Goal: Task Accomplishment & Management: Manage account settings

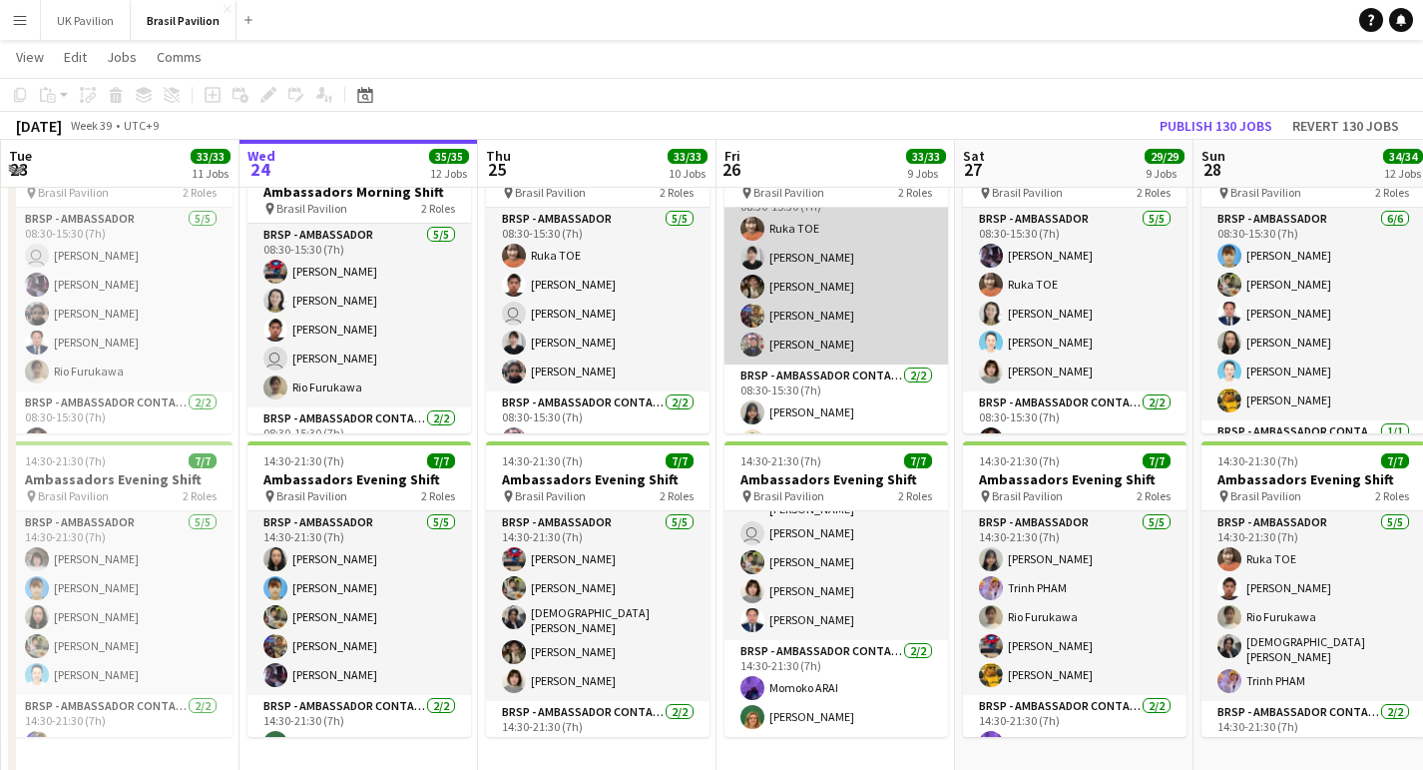
scroll to position [24, 0]
click at [822, 323] on app-card-role "BRSP - Ambassador [DATE] 08:30-15:30 (7h) [PERSON_NAME] [PERSON_NAME] [PERSON_N…" at bounding box center [837, 276] width 224 height 184
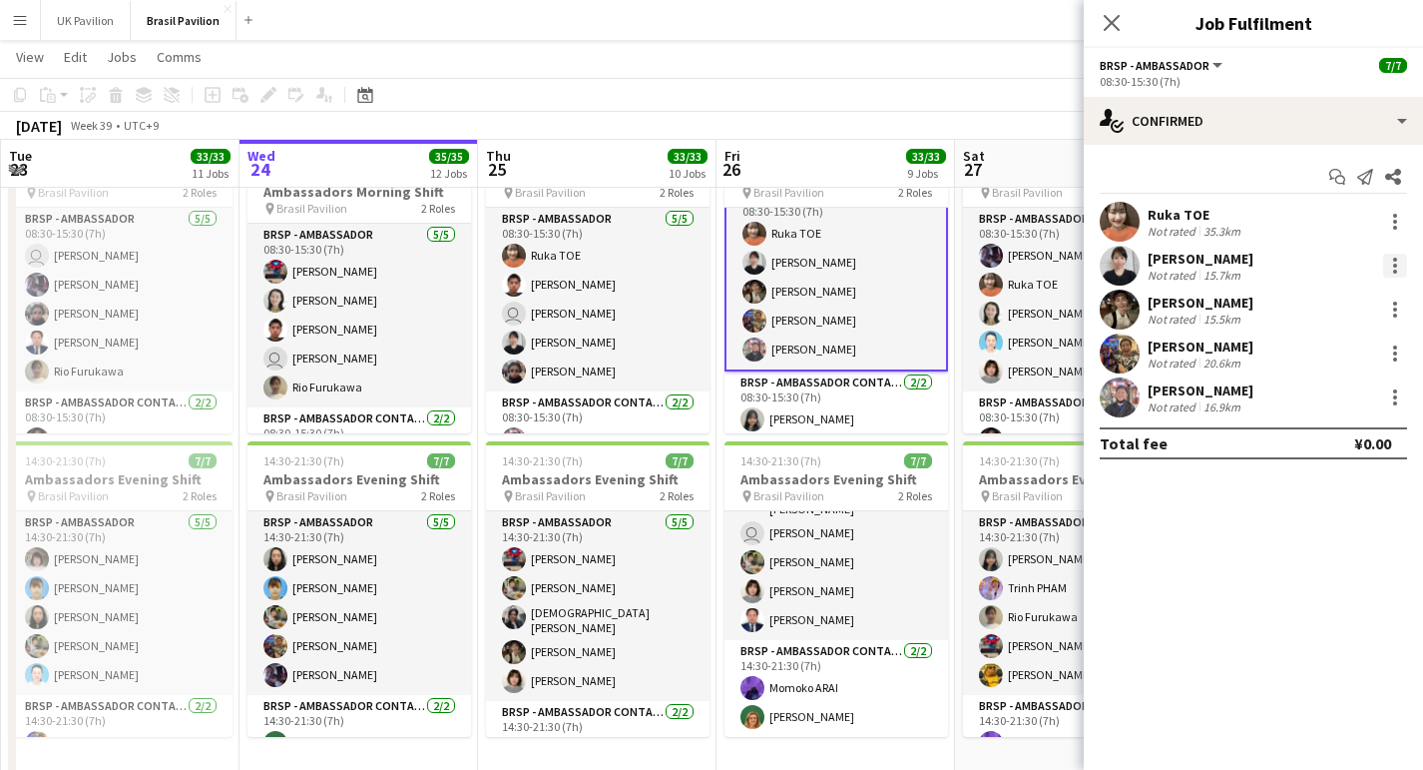
click at [1394, 273] on div at bounding box center [1395, 266] width 24 height 24
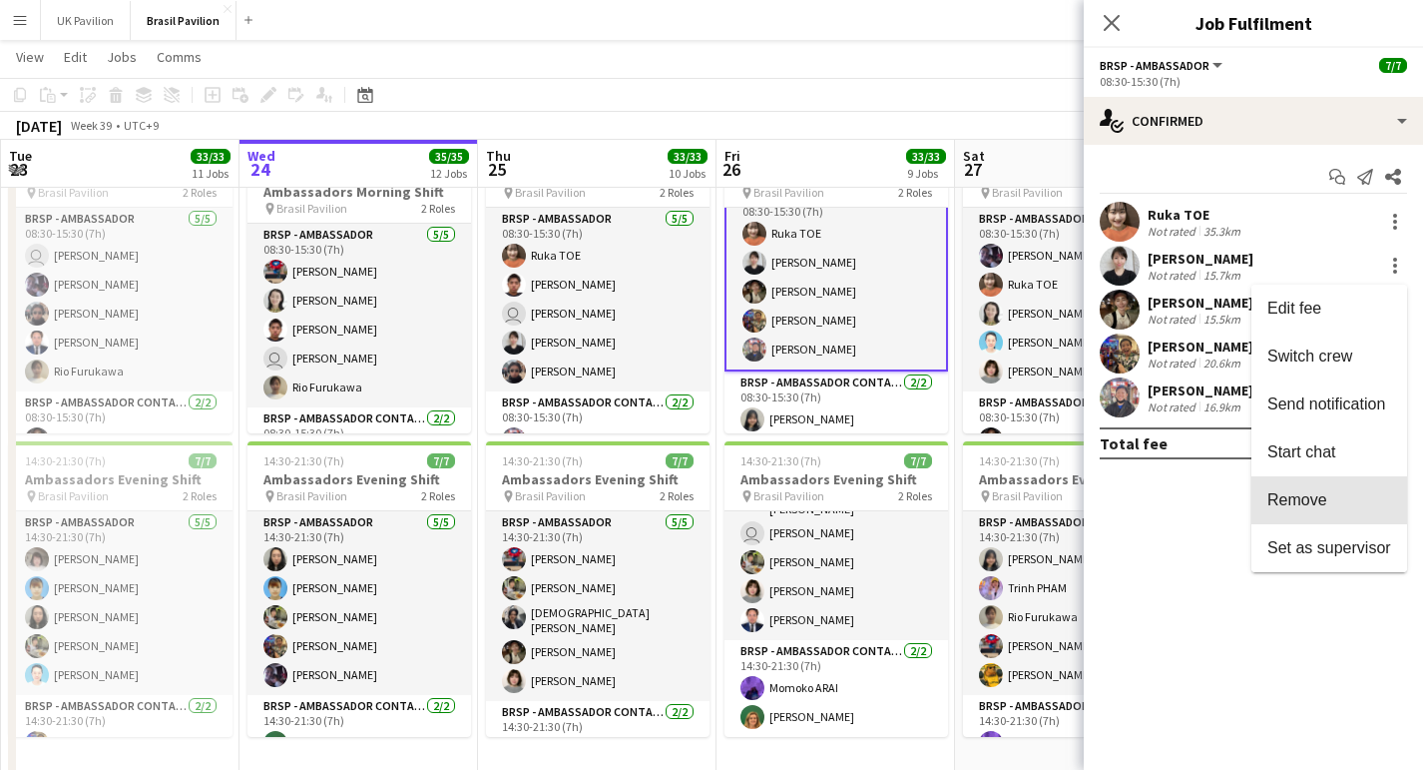
click at [1307, 505] on span "Remove" at bounding box center [1298, 499] width 60 height 17
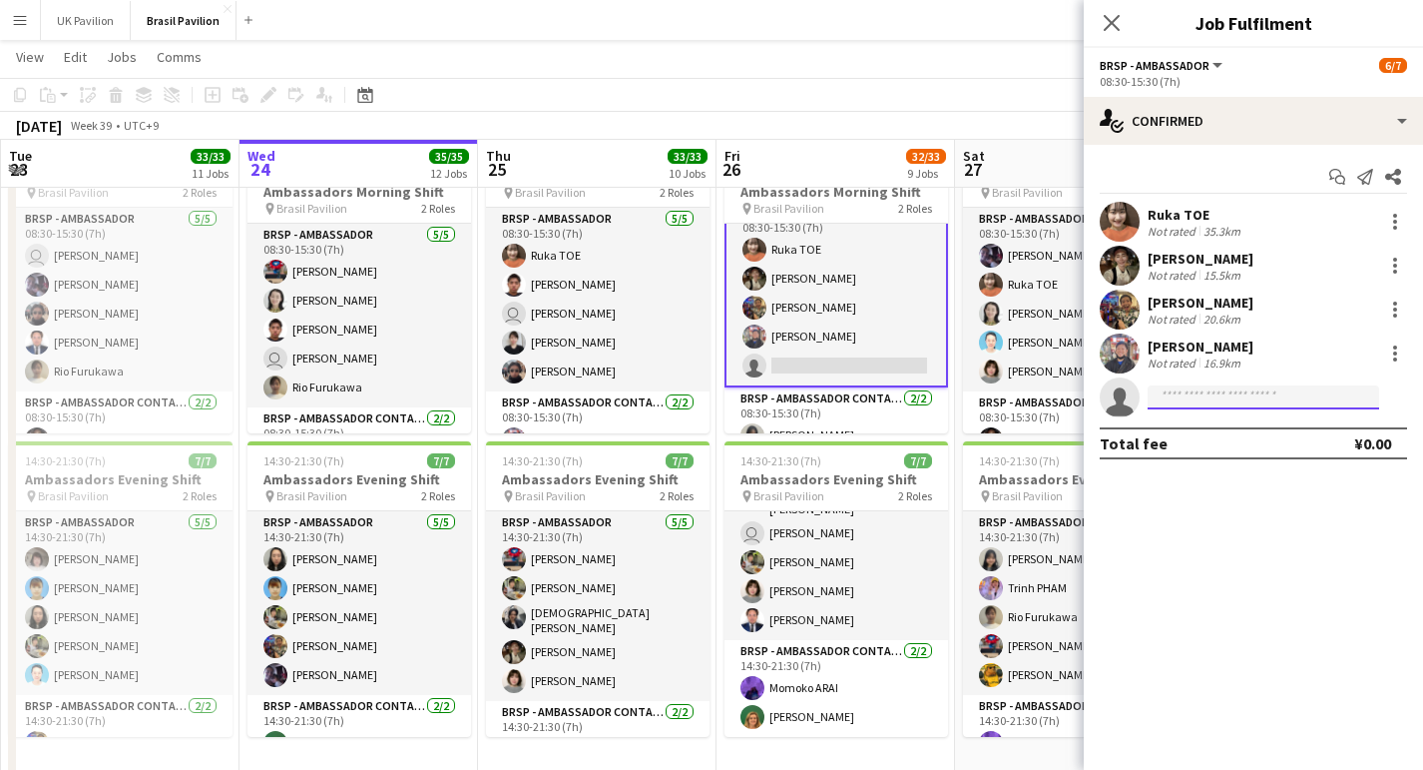
click at [1179, 402] on input at bounding box center [1264, 397] width 232 height 24
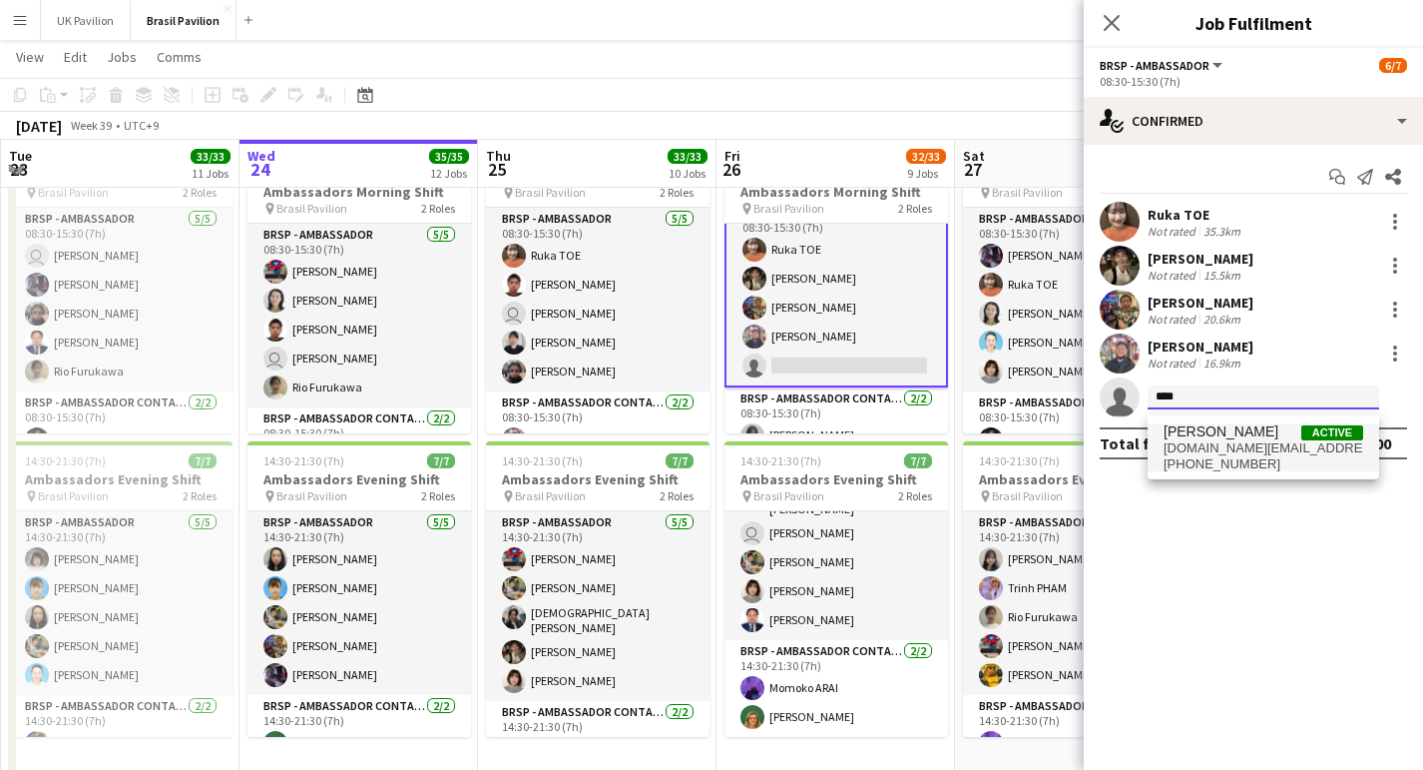
type input "****"
click at [1229, 455] on span "[DOMAIN_NAME][EMAIL_ADDRESS][DOMAIN_NAME]" at bounding box center [1264, 448] width 200 height 16
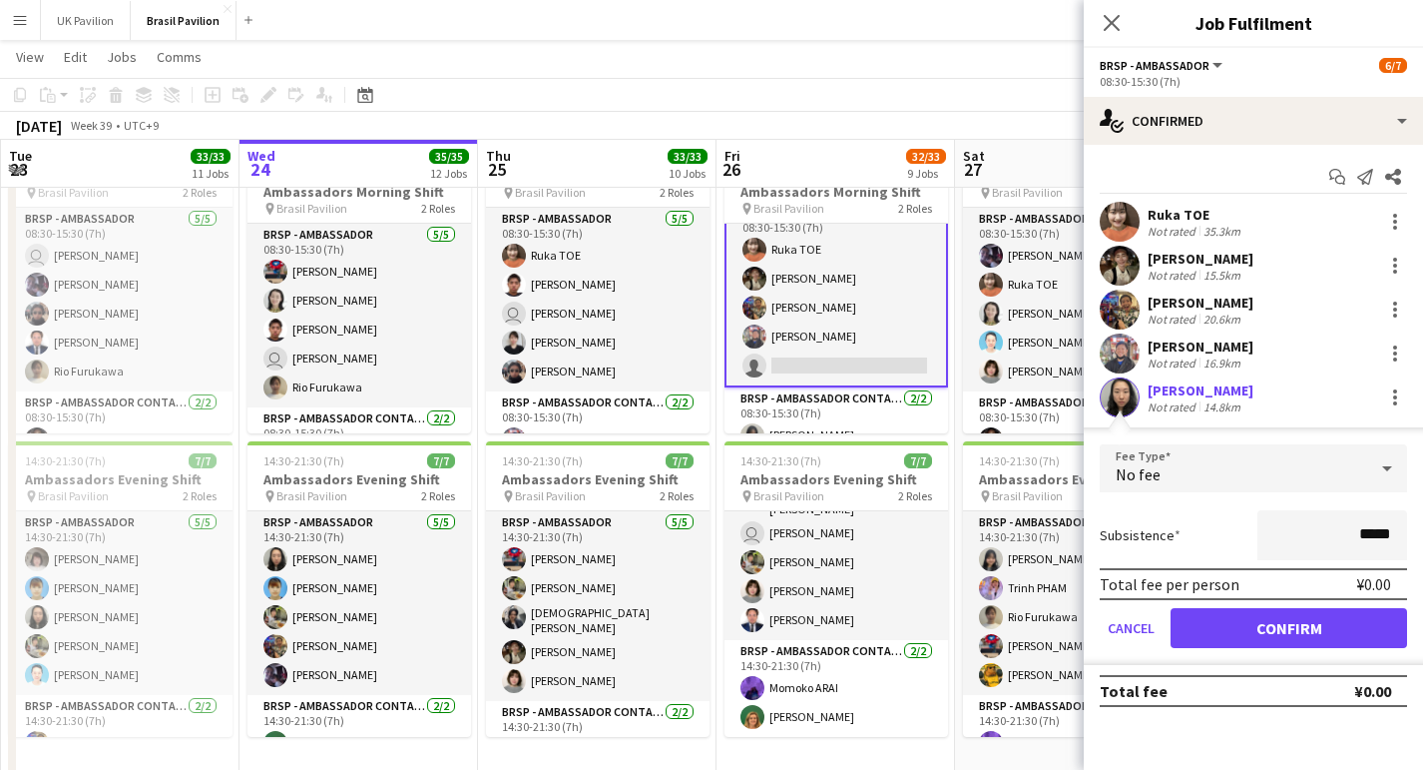
drag, startPoint x: 1261, startPoint y: 639, endPoint x: 1252, endPoint y: 633, distance: 10.8
click at [1262, 638] on button "Confirm" at bounding box center [1289, 628] width 237 height 40
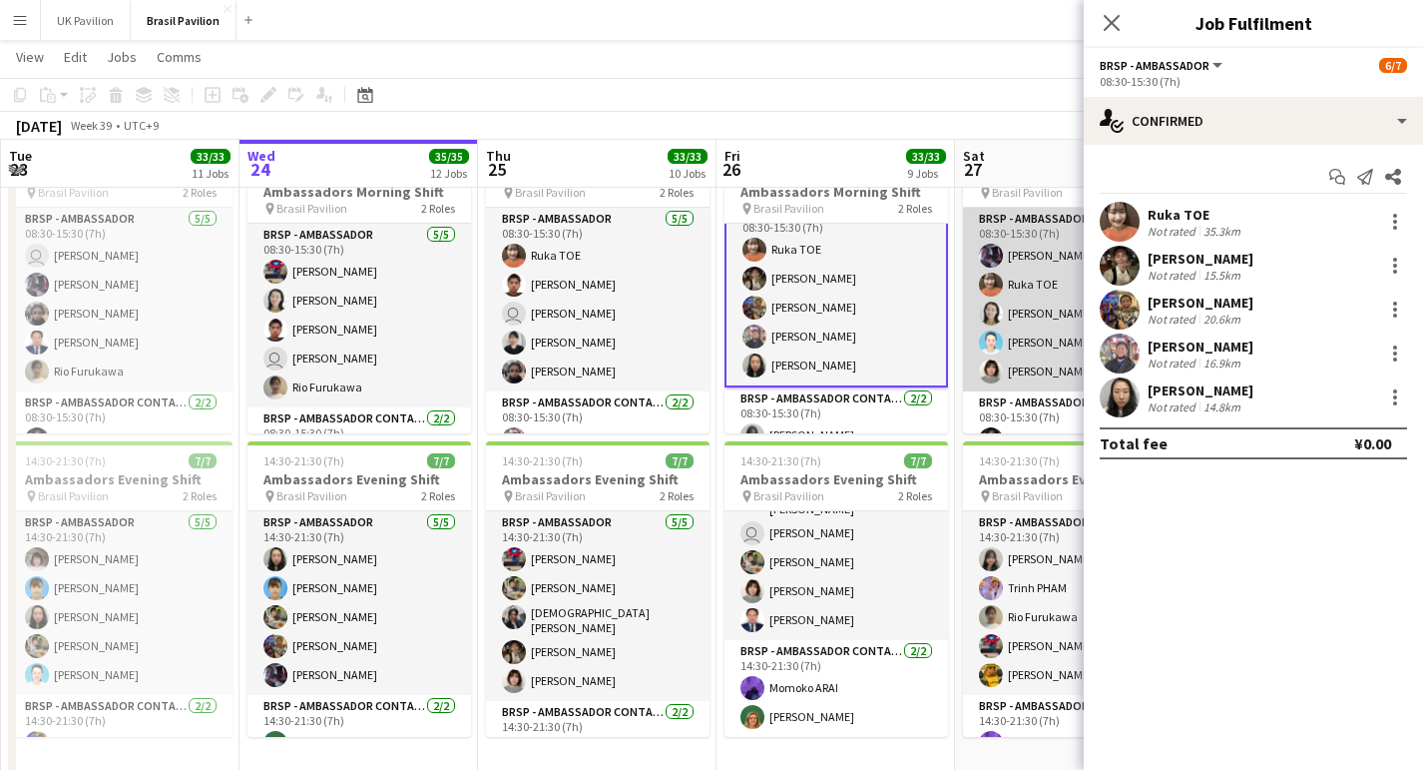
click at [1047, 361] on app-card-role "BRSP - Ambassador [DATE] 08:30-15:30 (7h) [PERSON_NAME] TOE [PERSON_NAME] [PERS…" at bounding box center [1075, 300] width 224 height 184
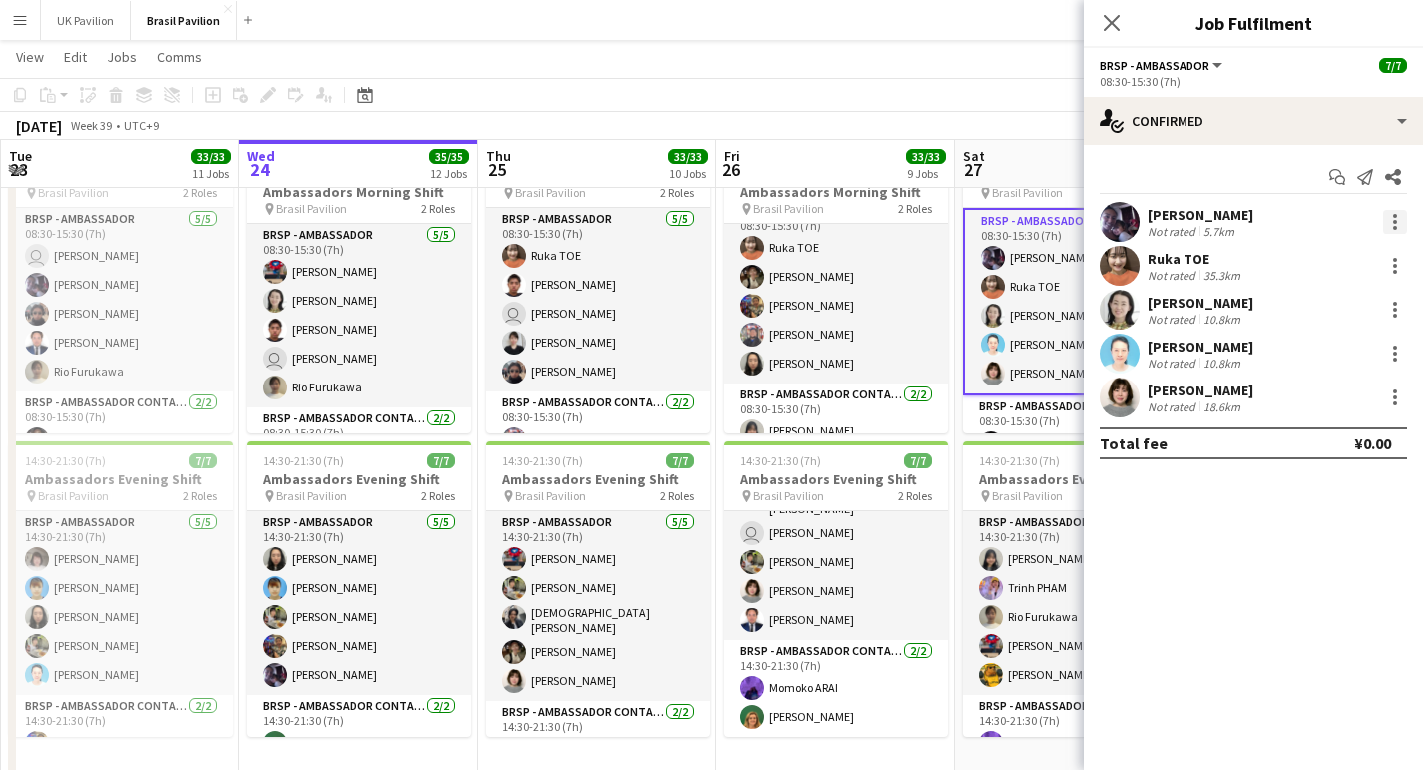
click at [1388, 226] on div at bounding box center [1395, 222] width 24 height 24
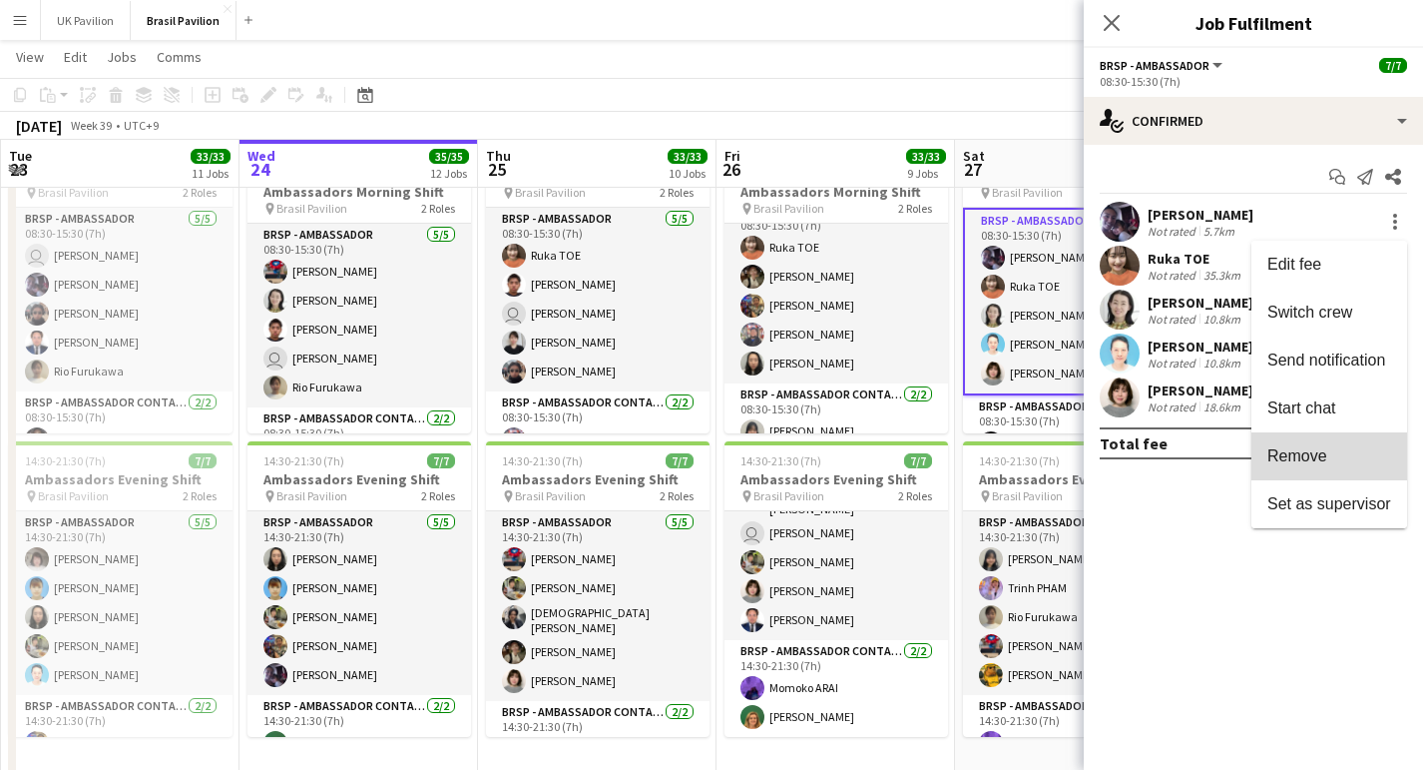
click at [1278, 452] on span "Remove" at bounding box center [1298, 455] width 60 height 17
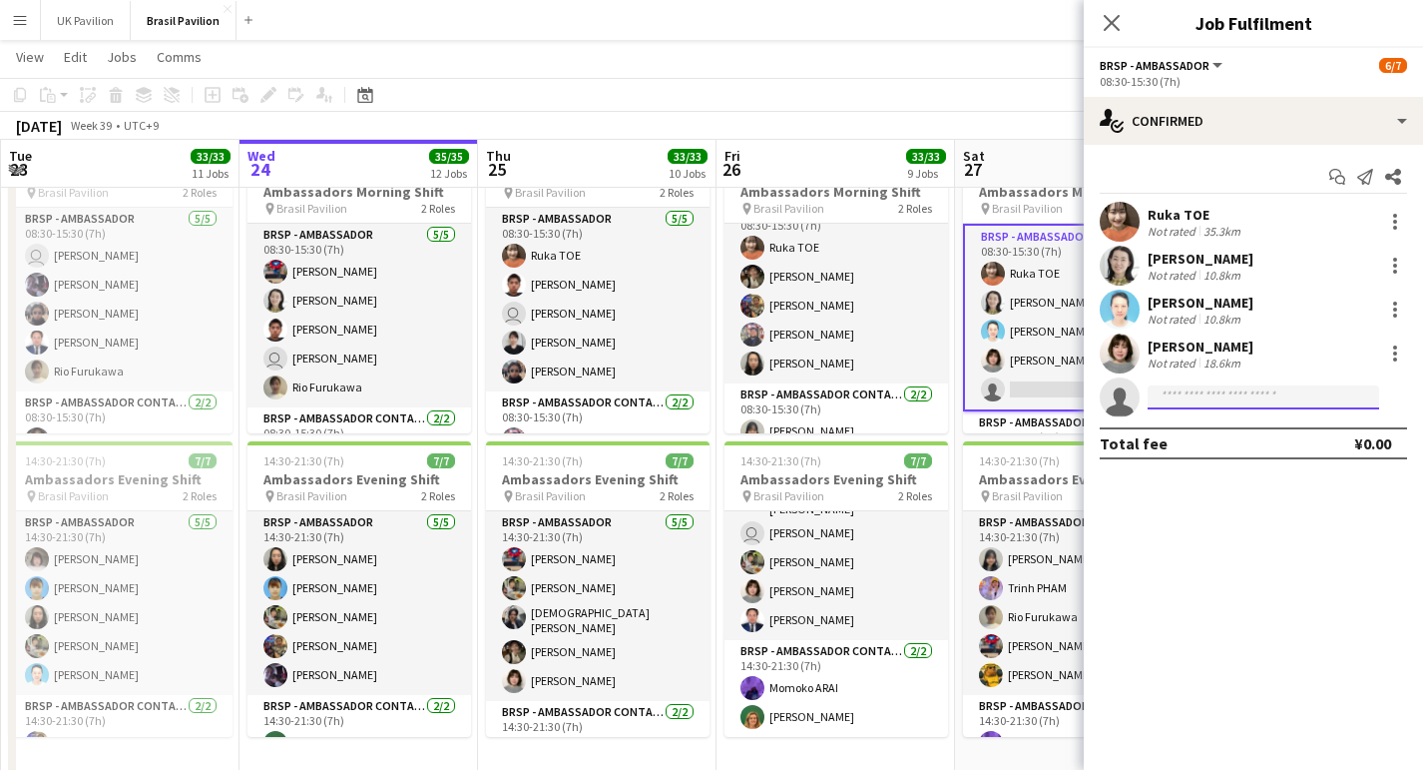
click at [1190, 405] on input at bounding box center [1264, 397] width 232 height 24
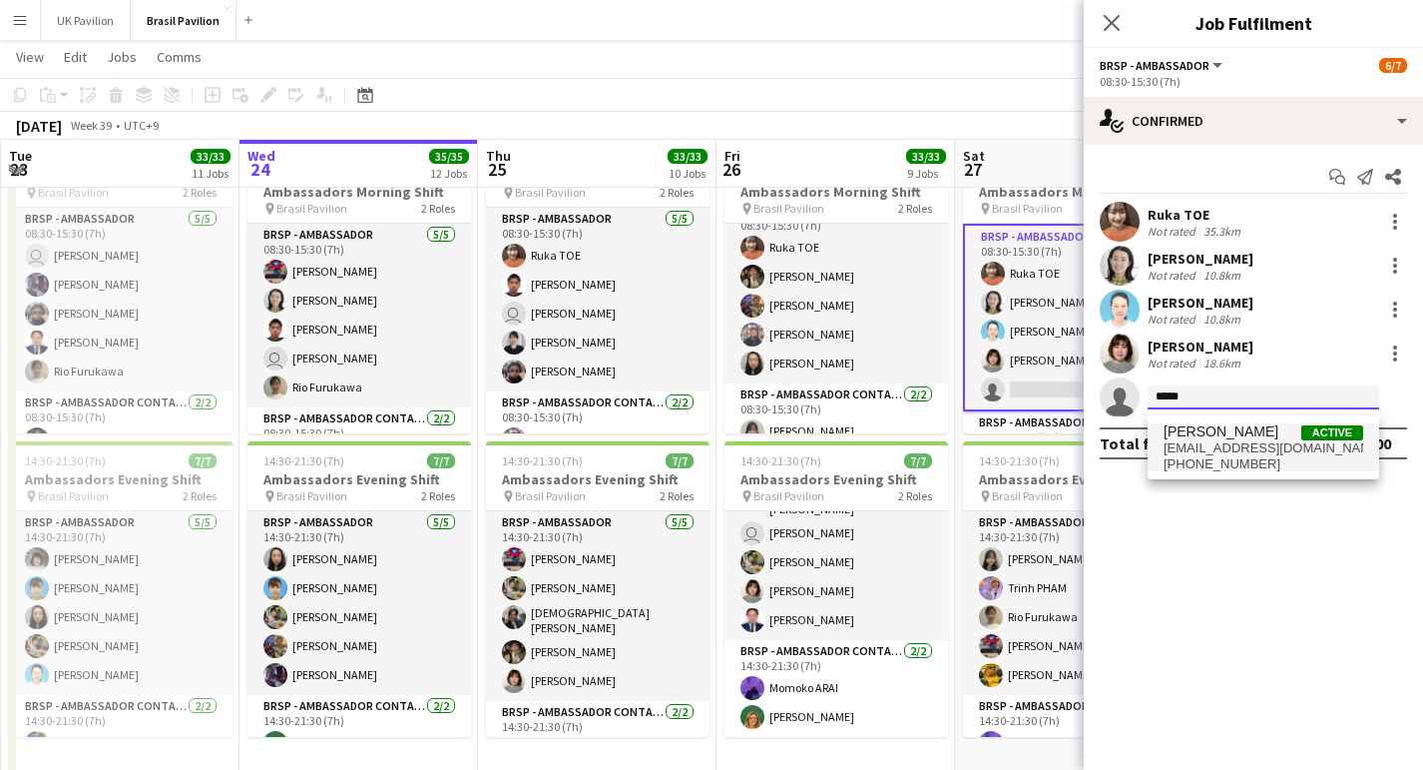
type input "*****"
click at [1257, 449] on span "[EMAIL_ADDRESS][DOMAIN_NAME]" at bounding box center [1264, 448] width 200 height 16
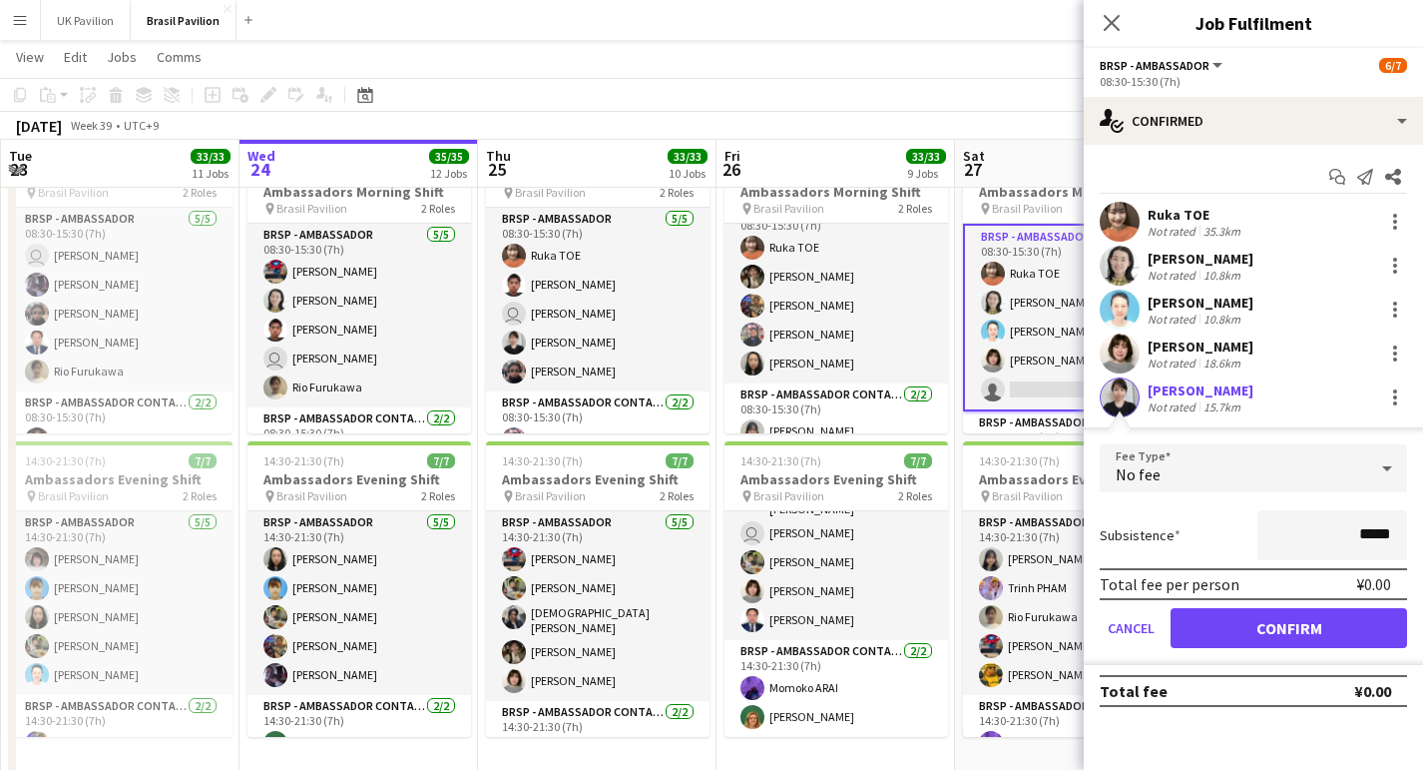
drag, startPoint x: 1282, startPoint y: 633, endPoint x: 1283, endPoint y: 621, distance: 12.0
click at [1282, 633] on button "Confirm" at bounding box center [1289, 628] width 237 height 40
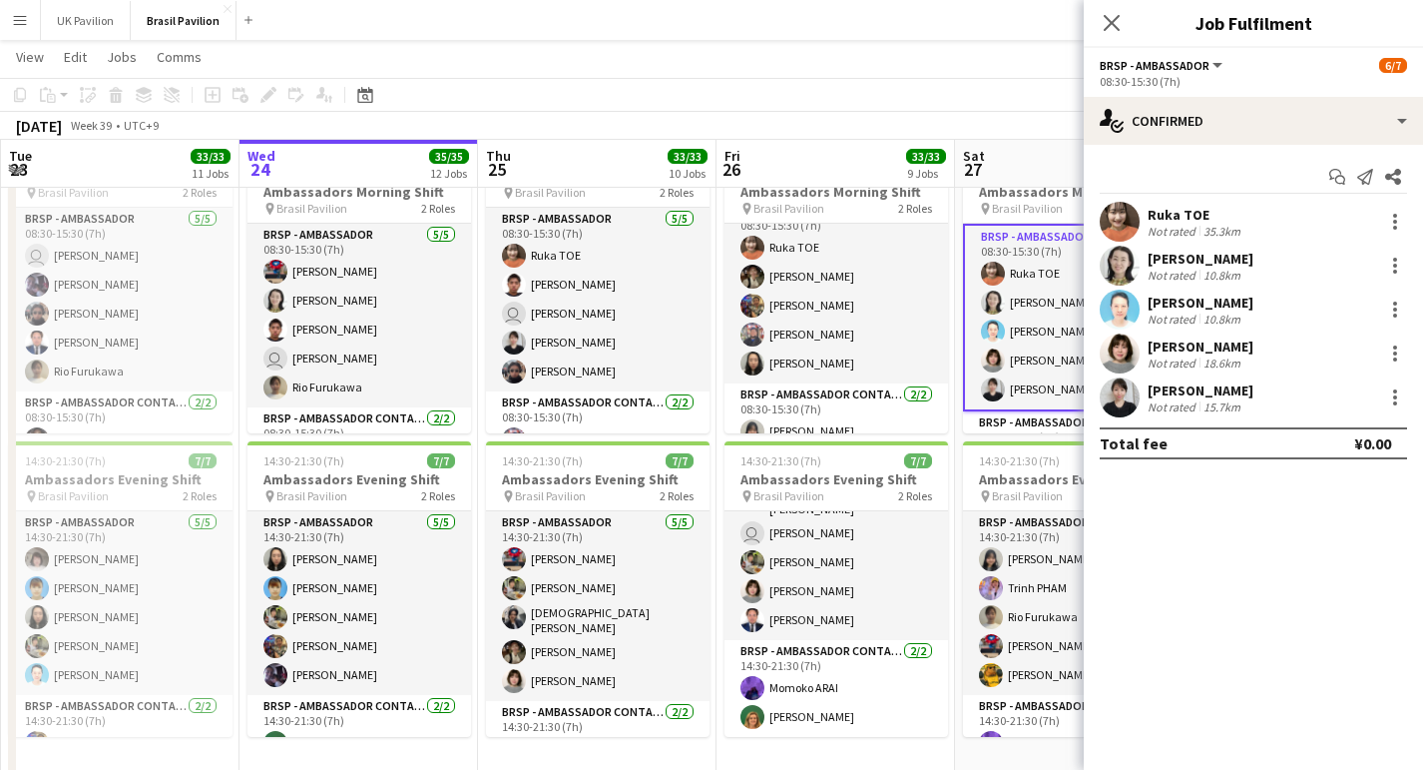
drag, startPoint x: 1109, startPoint y: 18, endPoint x: 1106, endPoint y: 53, distance: 35.1
click at [1108, 20] on icon "Close pop-in" at bounding box center [1112, 23] width 16 height 16
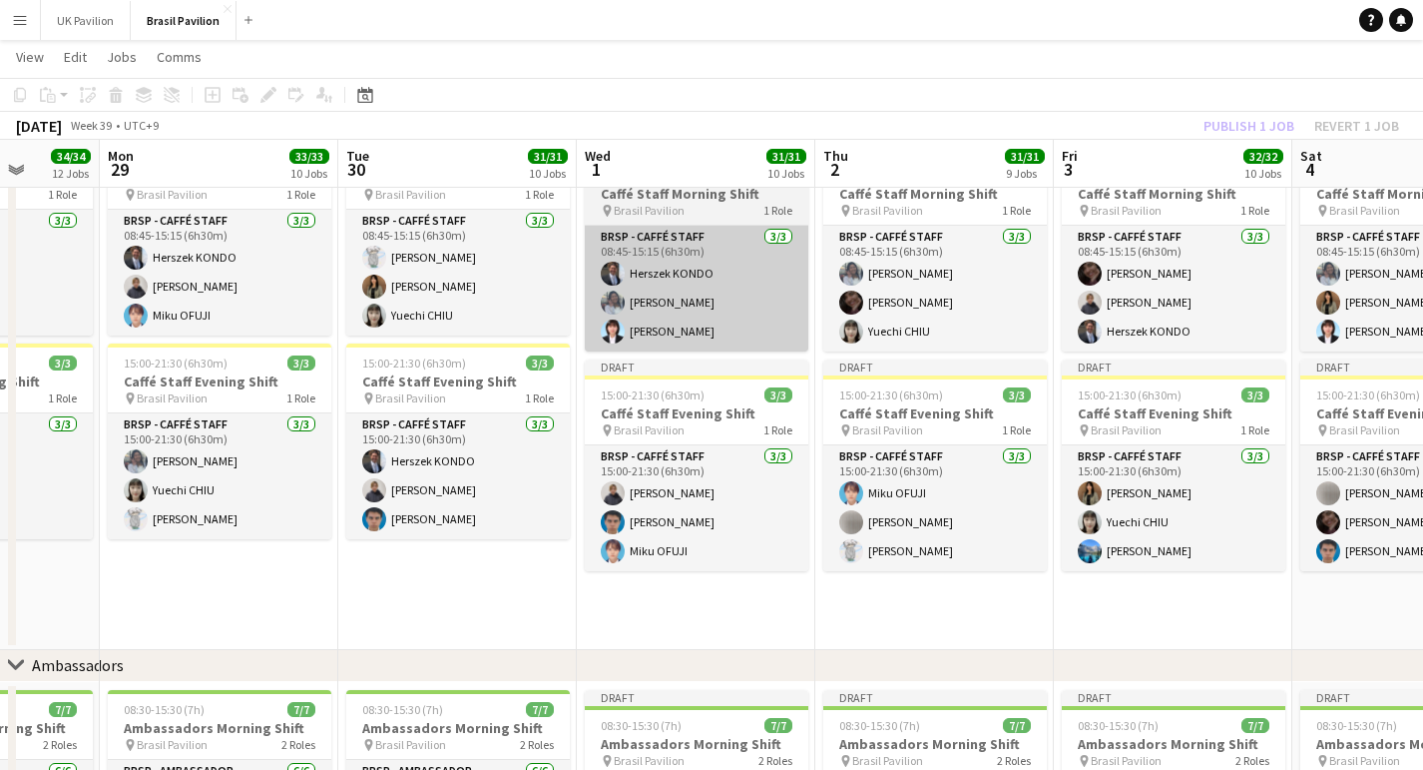
scroll to position [2031, 0]
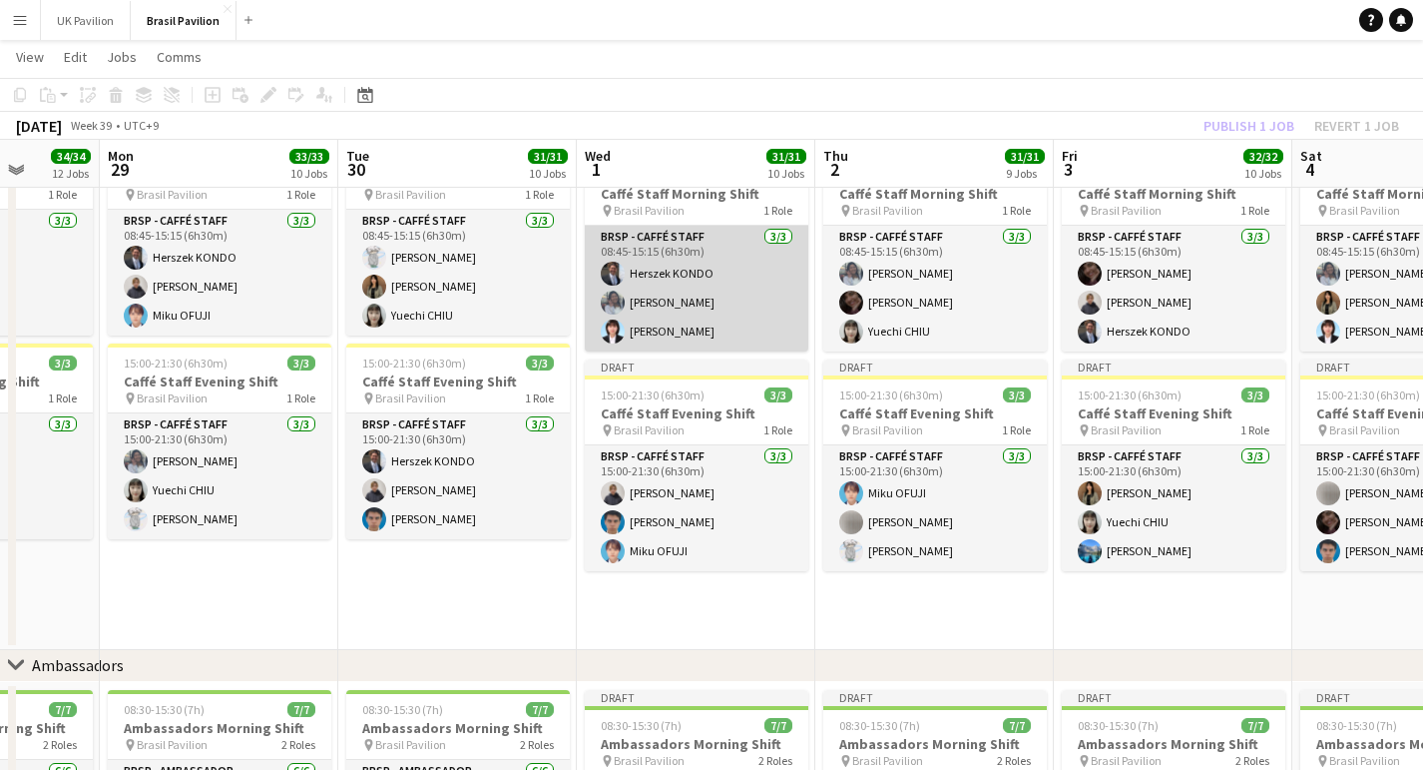
click at [672, 308] on app-card-role "BRSP - Caffé Staff [DATE] 08:45-15:15 (6h30m) Herszek KONDO Kano [PERSON_NAME] …" at bounding box center [697, 289] width 224 height 126
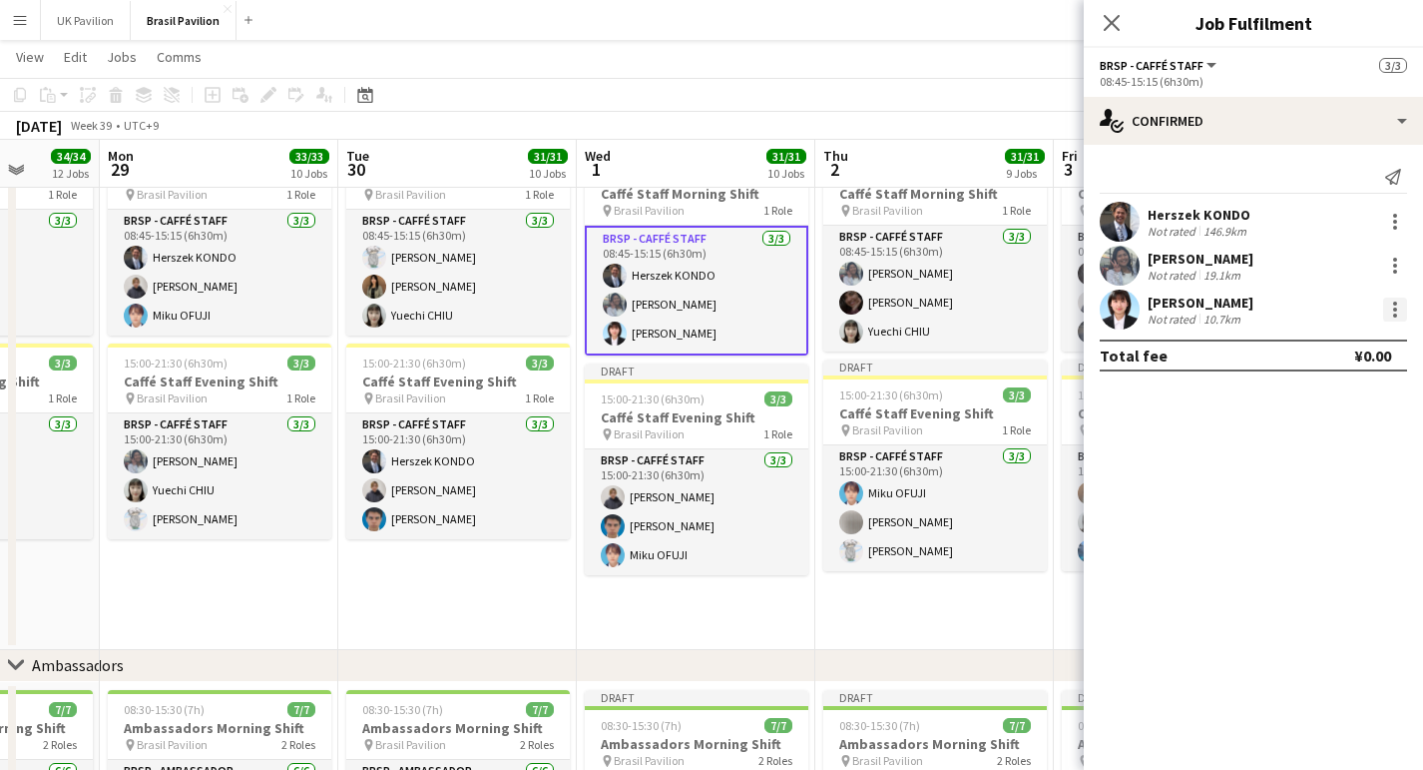
click at [1398, 317] on div at bounding box center [1395, 309] width 24 height 24
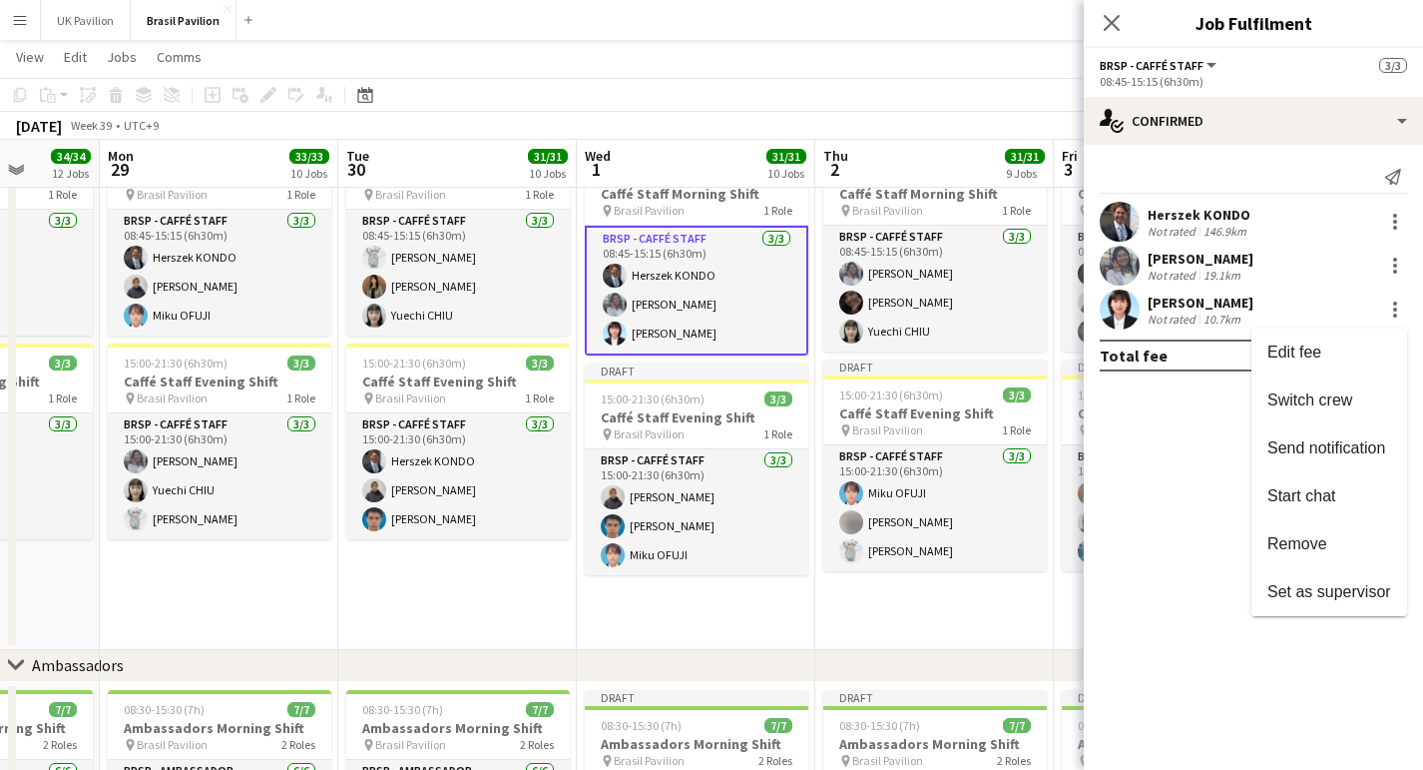
drag, startPoint x: 1294, startPoint y: 541, endPoint x: 1256, endPoint y: 525, distance: 41.2
click at [1294, 541] on span "Remove" at bounding box center [1298, 543] width 60 height 17
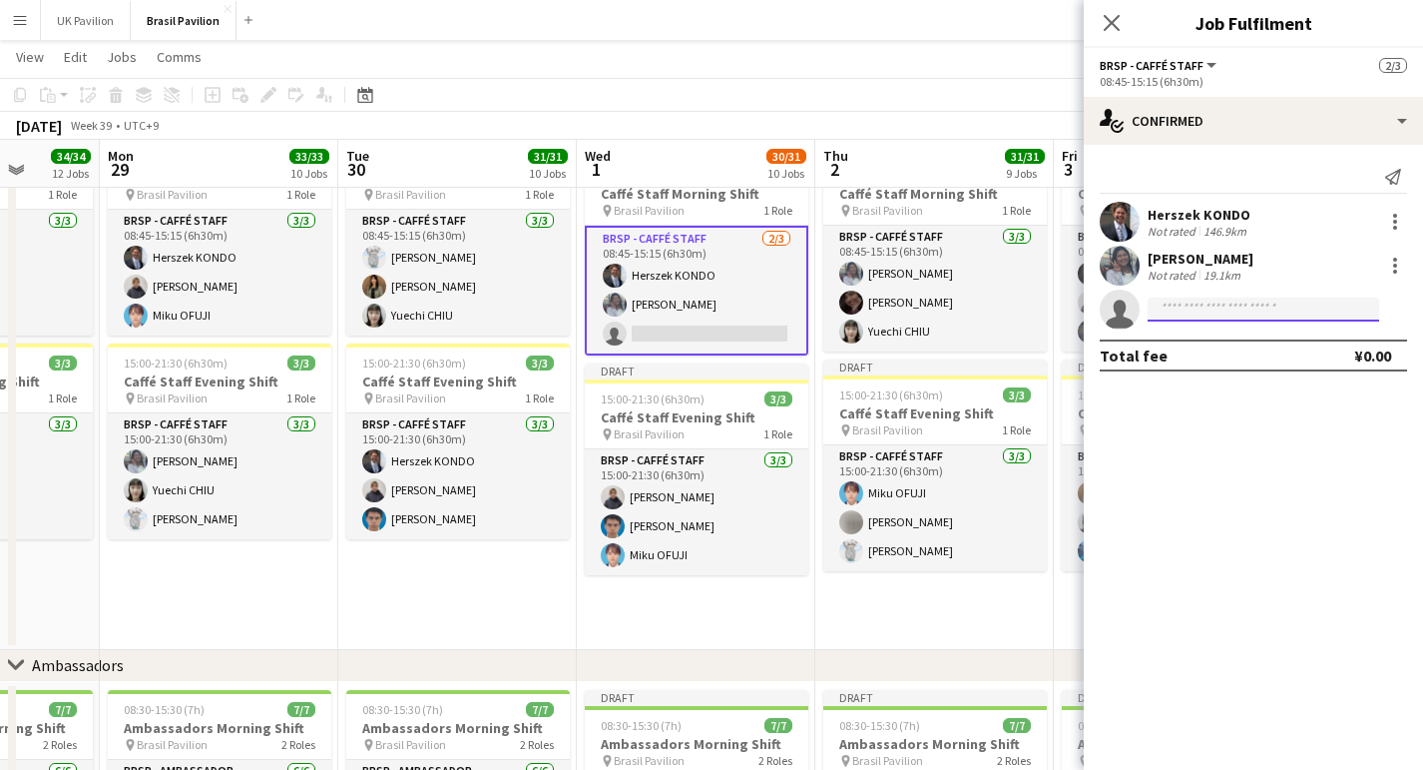
click at [1189, 319] on input at bounding box center [1264, 309] width 232 height 24
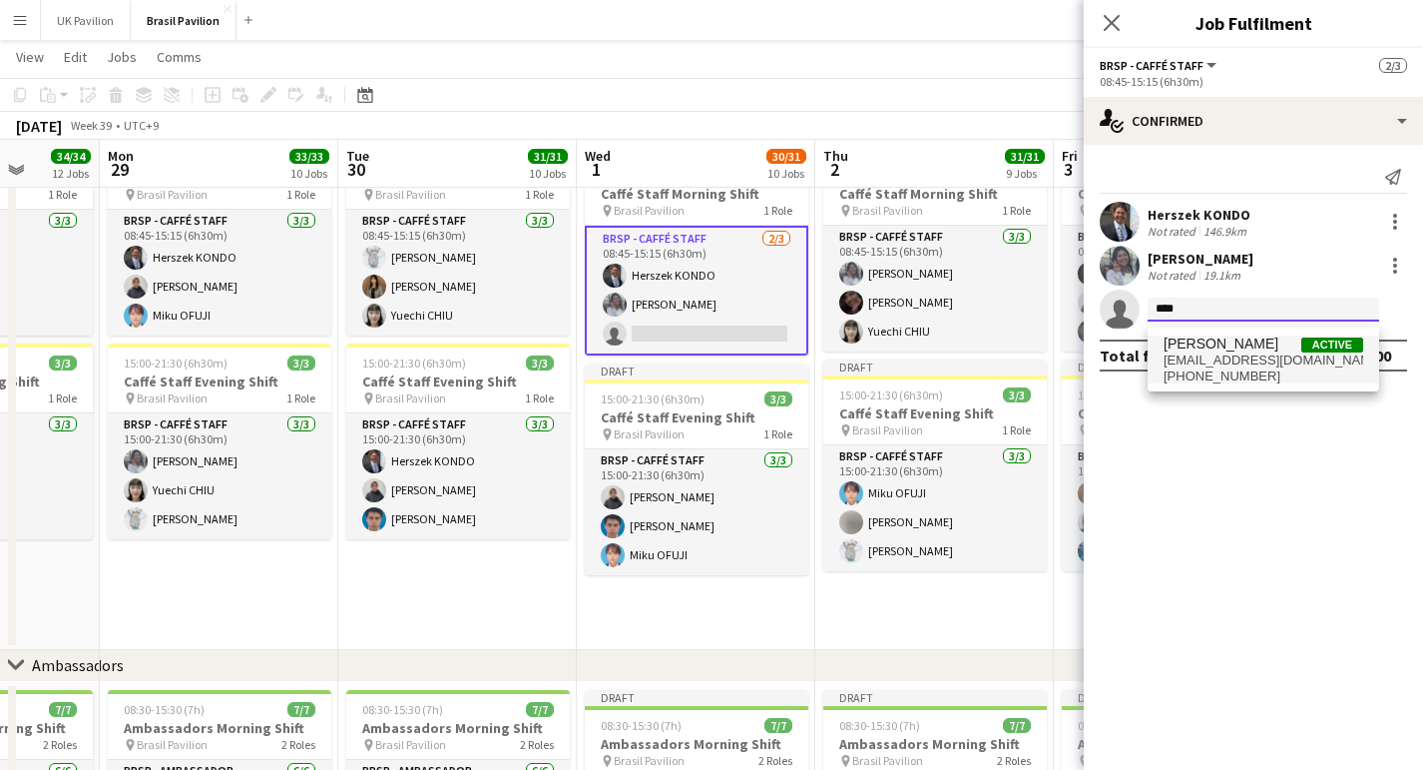
scroll to position [2031, 1]
type input "****"
drag, startPoint x: 1228, startPoint y: 349, endPoint x: 1230, endPoint y: 360, distance: 11.2
click at [1228, 349] on span "[PERSON_NAME]" at bounding box center [1221, 343] width 115 height 17
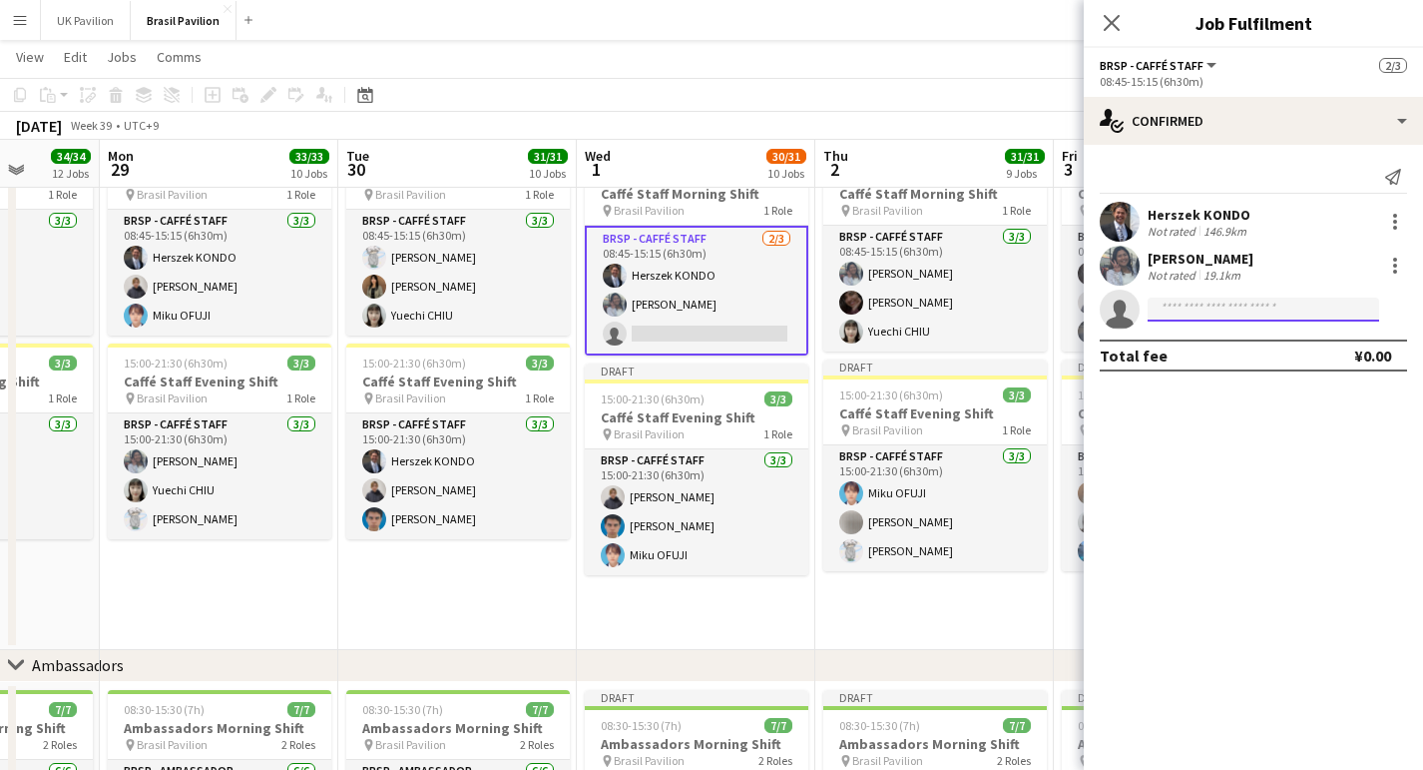
scroll to position [2031, 0]
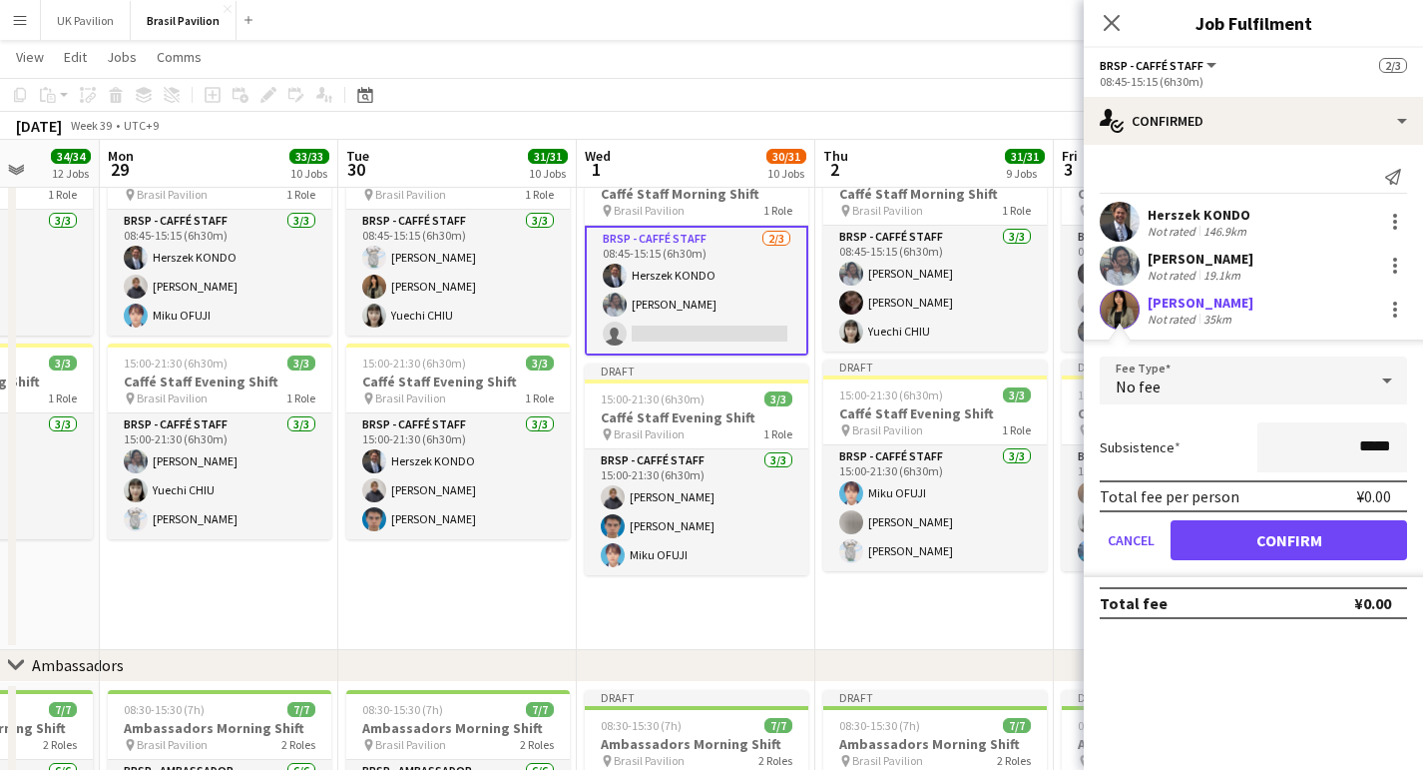
click at [1281, 549] on button "Confirm" at bounding box center [1289, 540] width 237 height 40
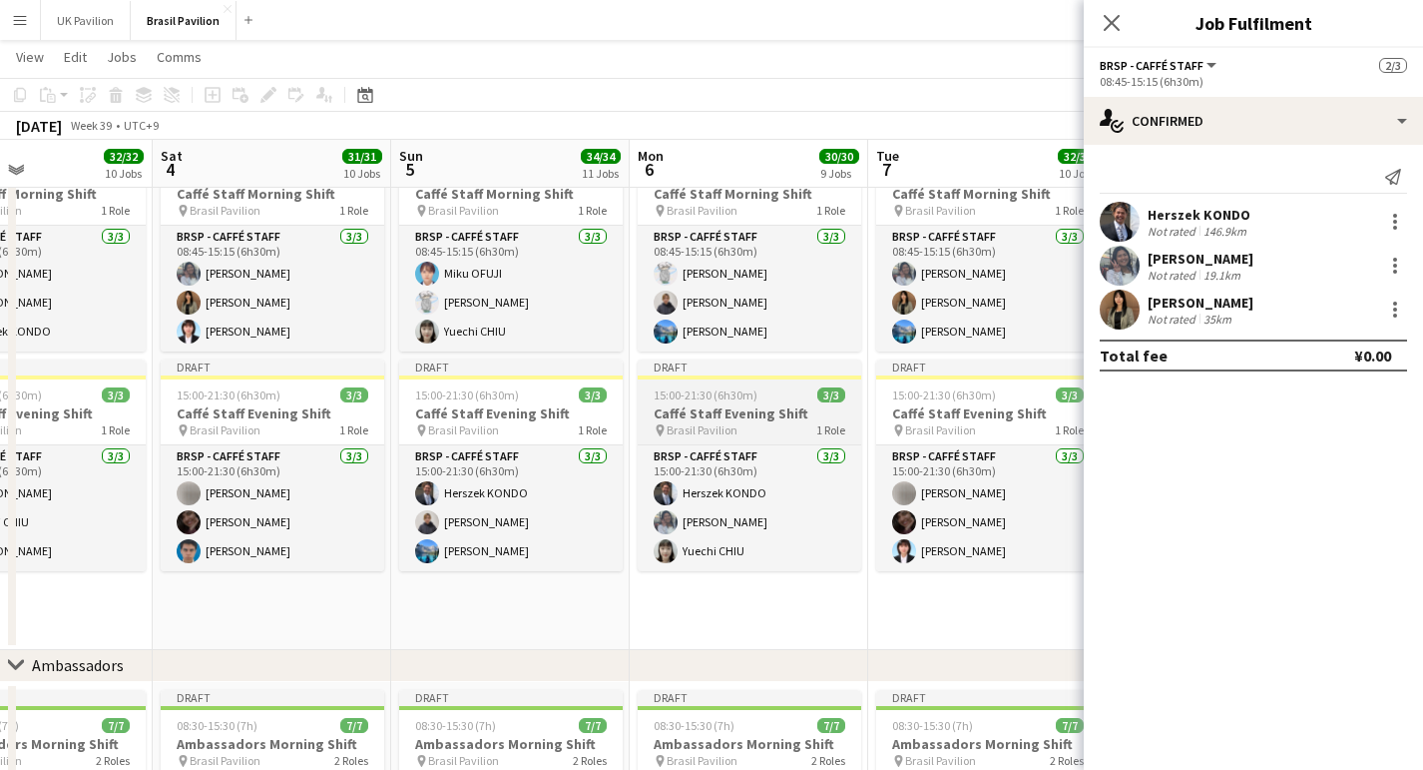
scroll to position [0, 538]
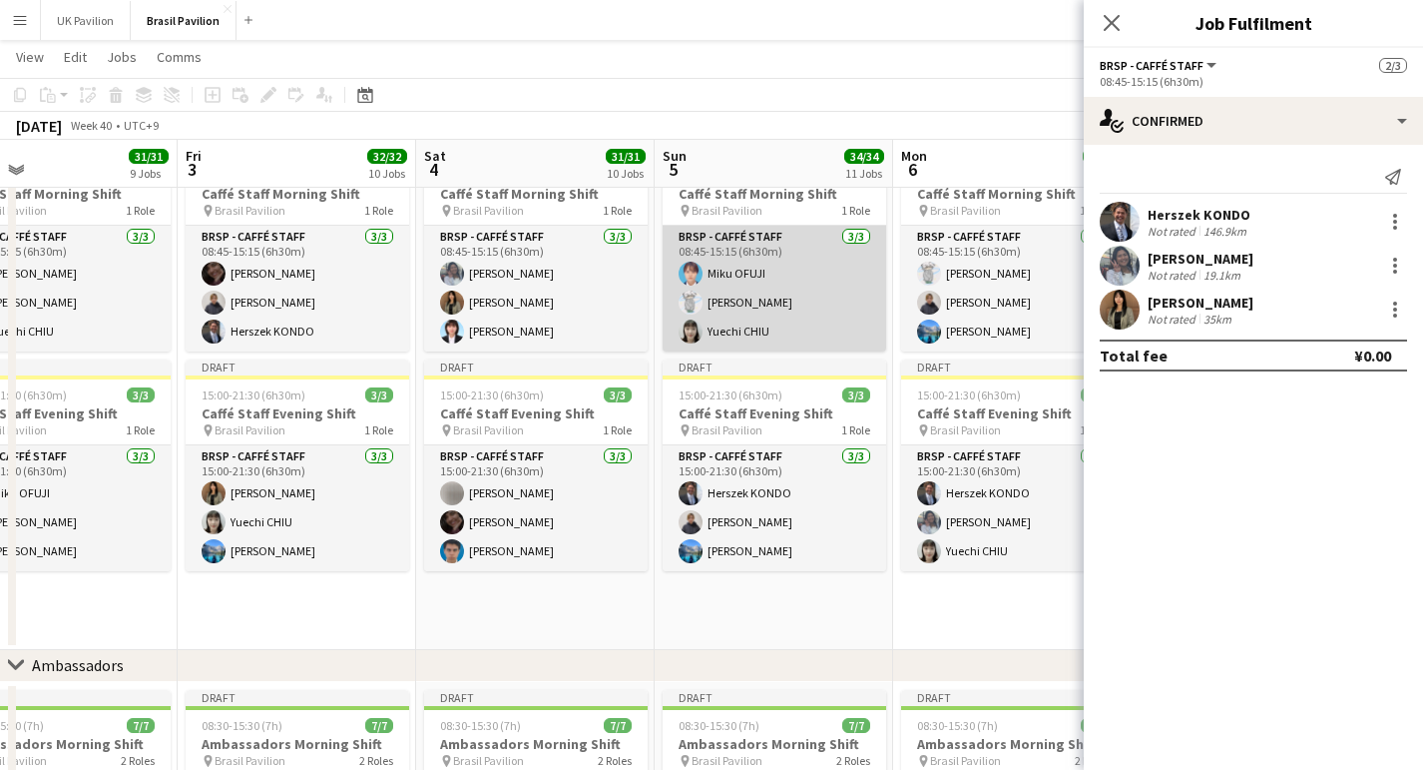
click at [762, 314] on app-card-role "BRSP - Caffé Staff [DATE] 08:45-15:15 (6h30m) Miku OFUJI [PERSON_NAME] [PERSON_…" at bounding box center [775, 289] width 224 height 126
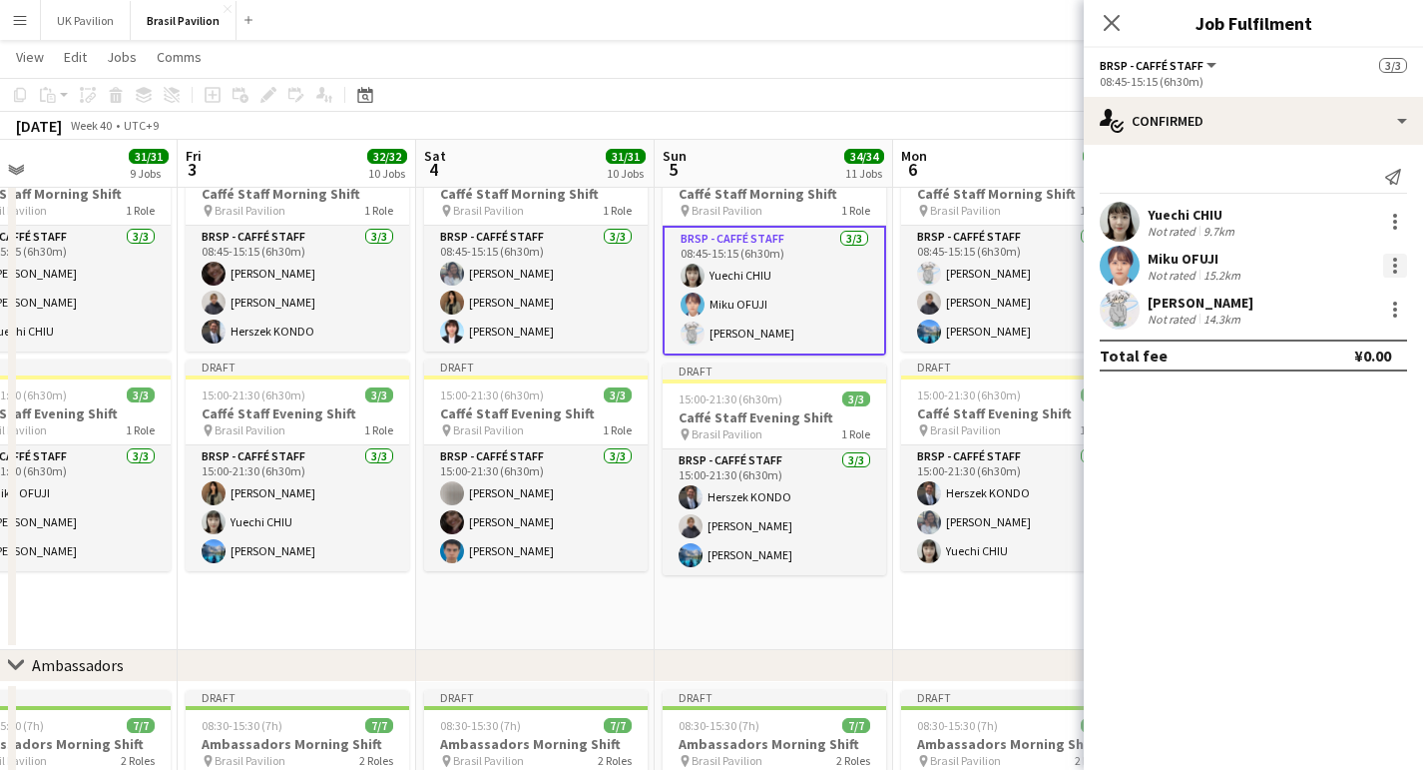
click at [1395, 273] on div at bounding box center [1395, 271] width 4 height 4
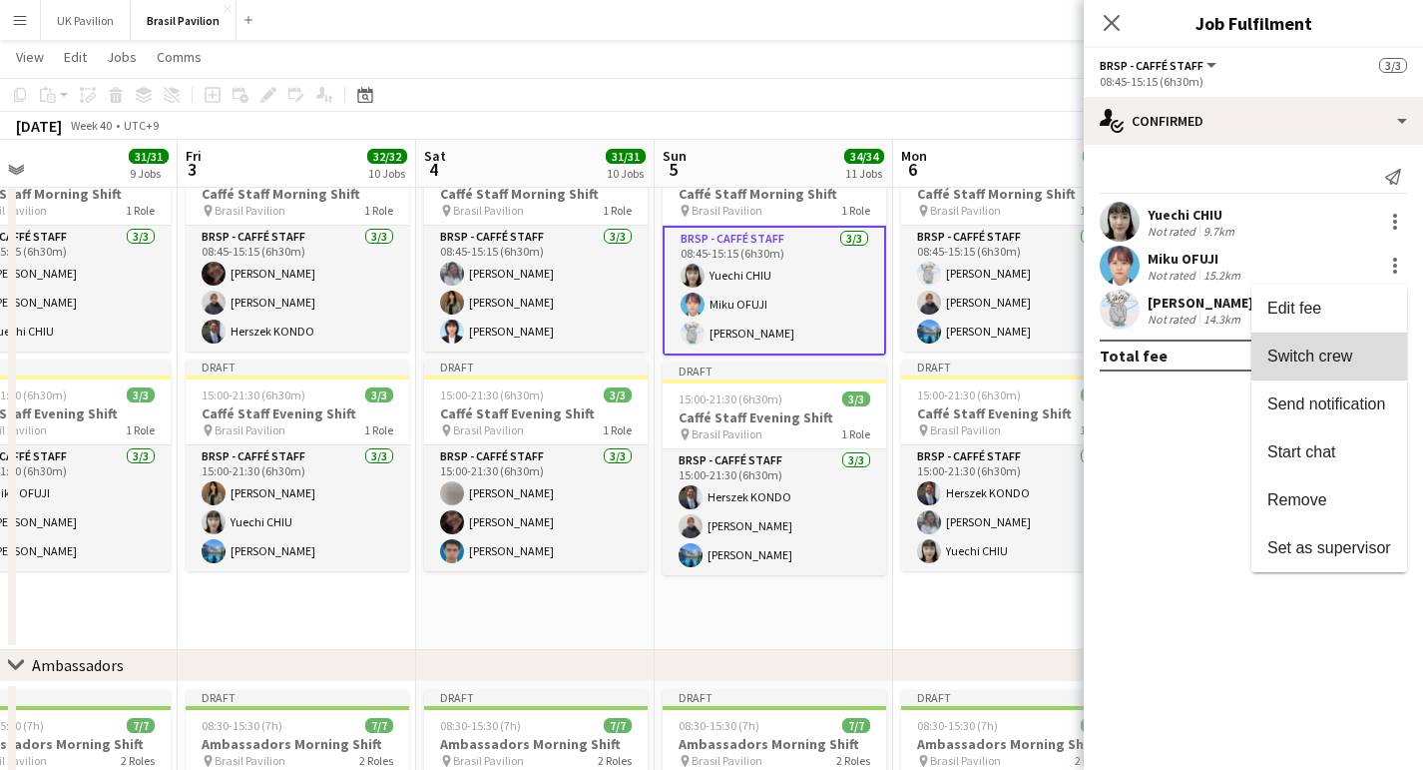
click at [1287, 358] on span "Switch crew" at bounding box center [1310, 355] width 85 height 17
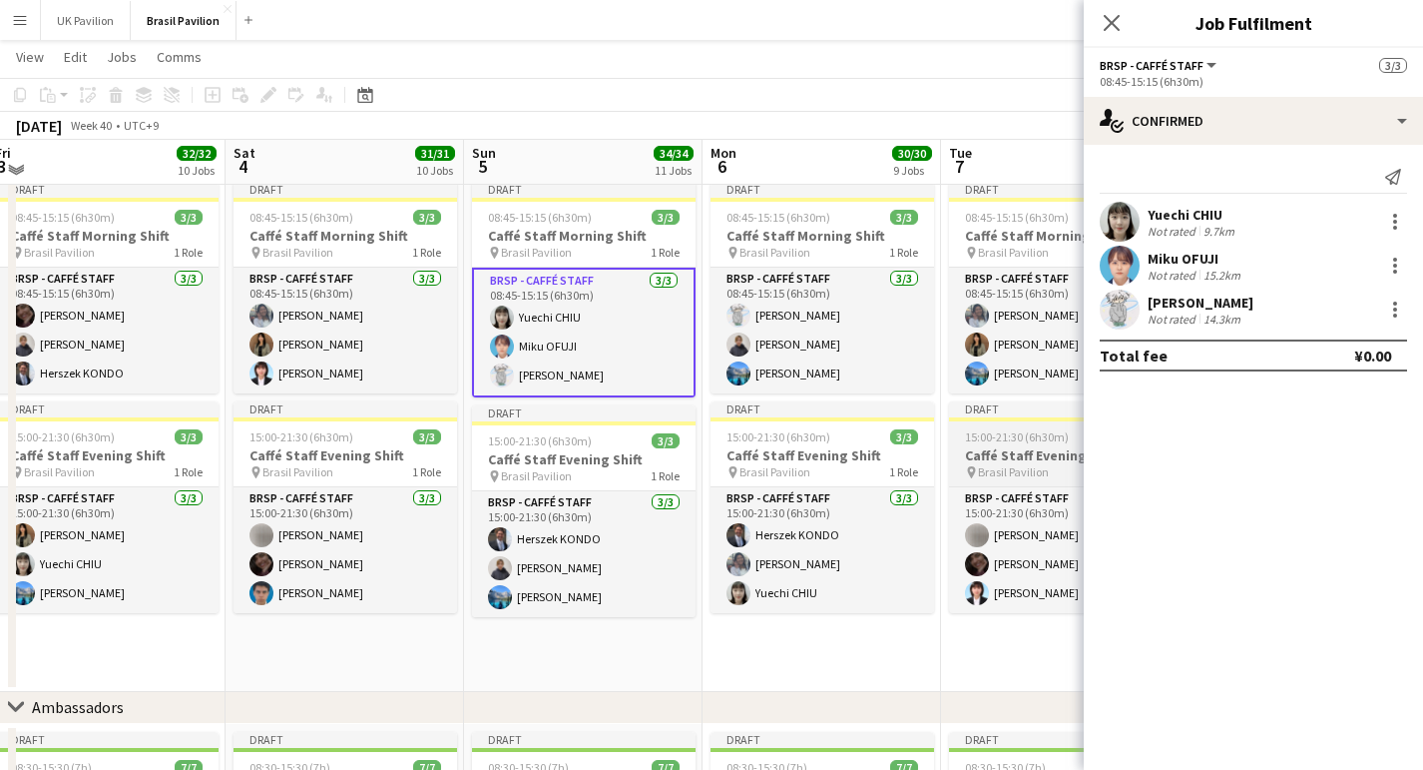
scroll to position [0, 727]
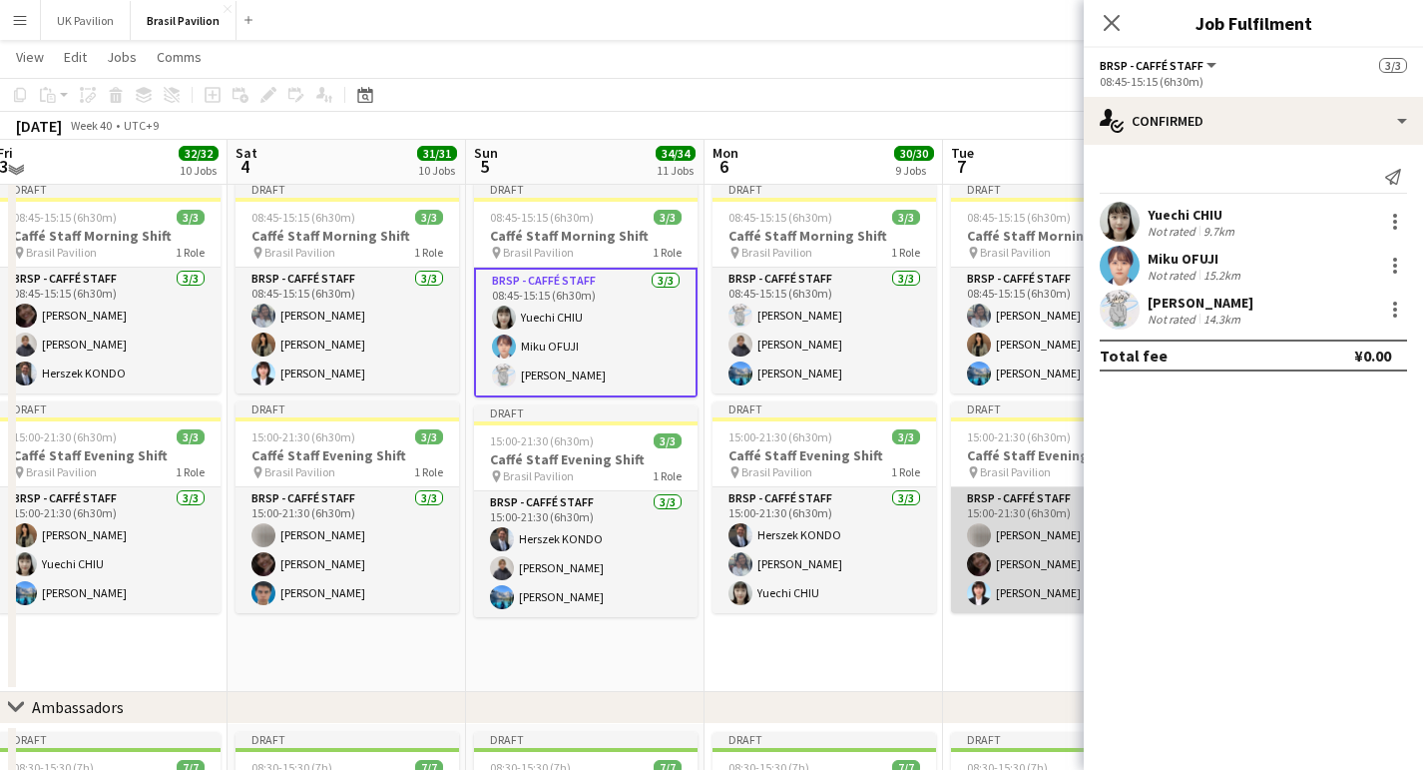
click at [1011, 584] on app-card-role "BRSP - Caffé Staff [DATE] 15:00-21:30 (6h30m) [PERSON_NAME] [PERSON_NAME] [PERS…" at bounding box center [1063, 550] width 224 height 126
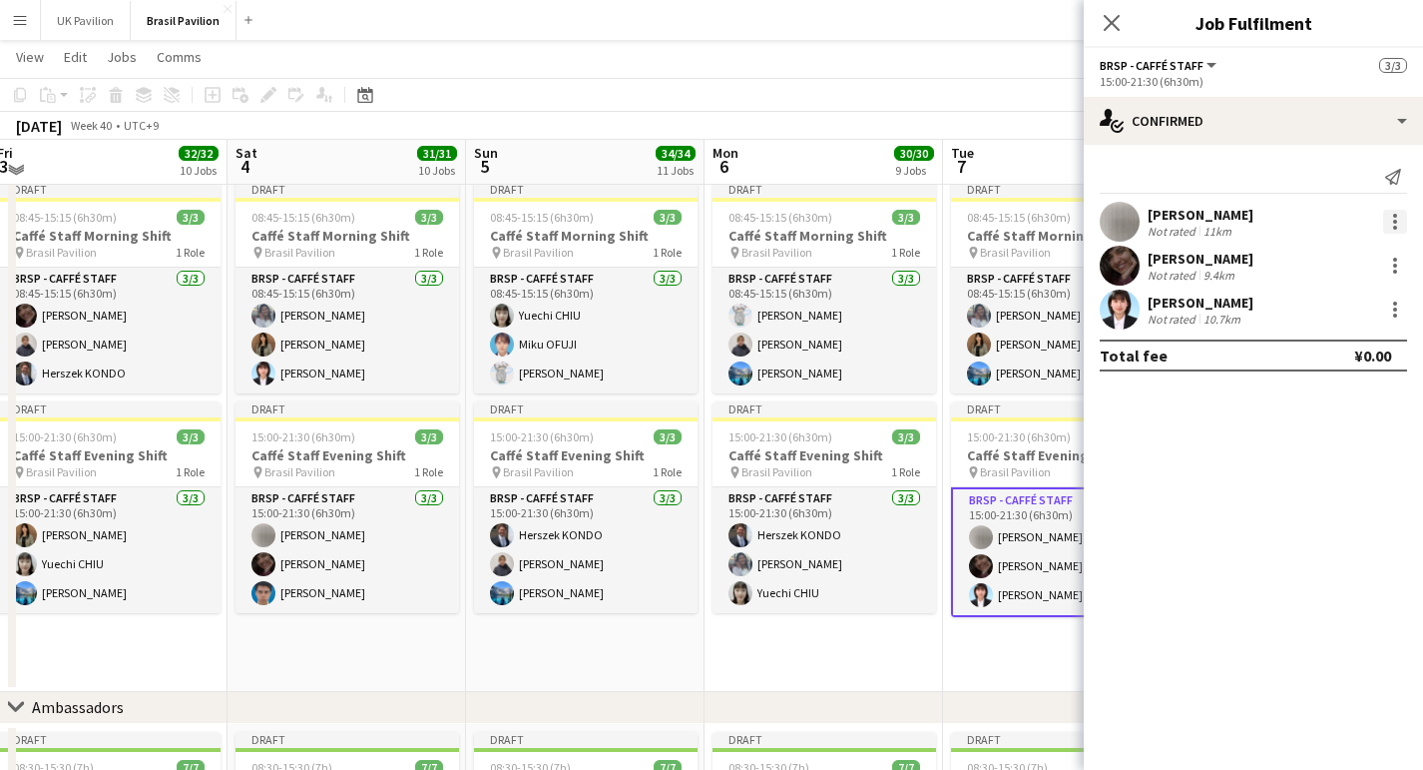
click at [1391, 231] on div at bounding box center [1395, 222] width 24 height 24
click at [1252, 325] on button "Switch with" at bounding box center [1330, 312] width 156 height 48
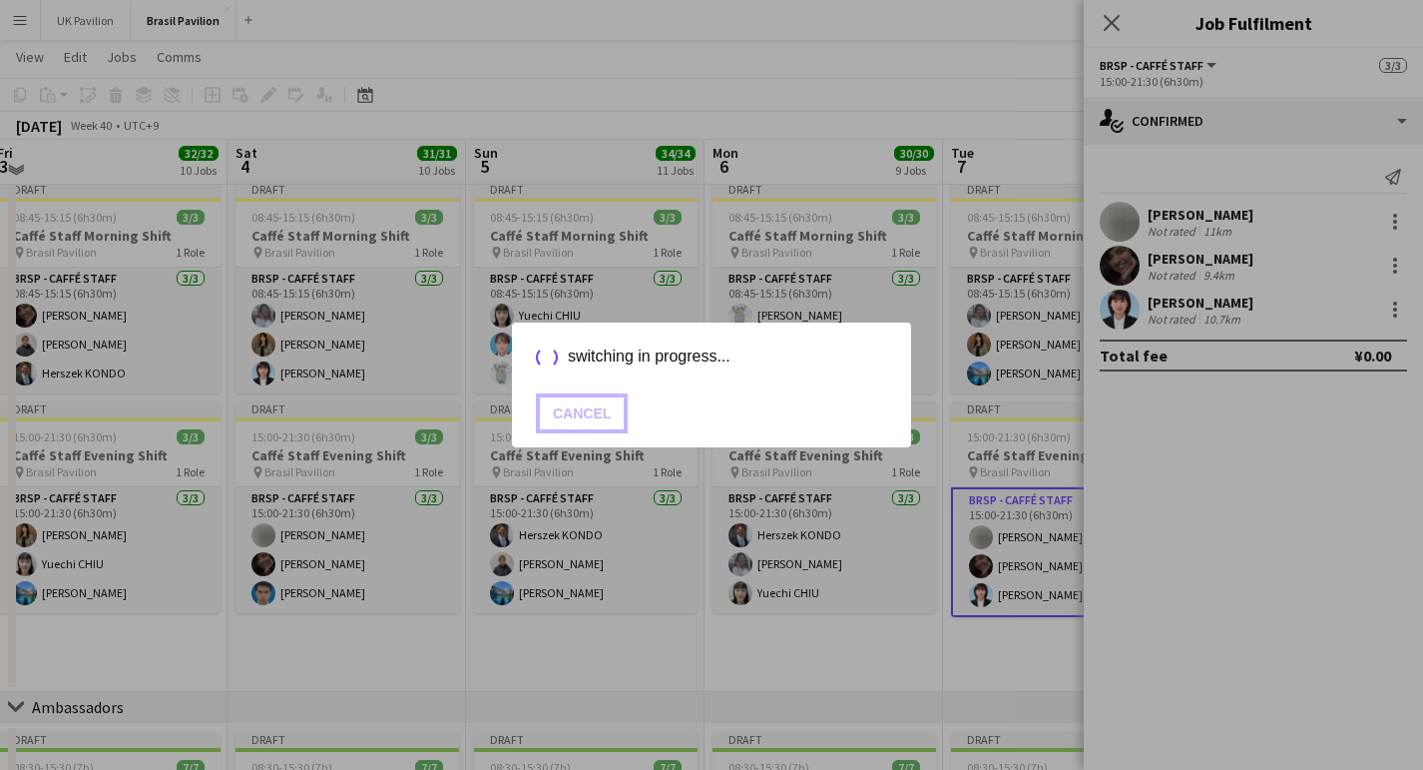
scroll to position [2031, 0]
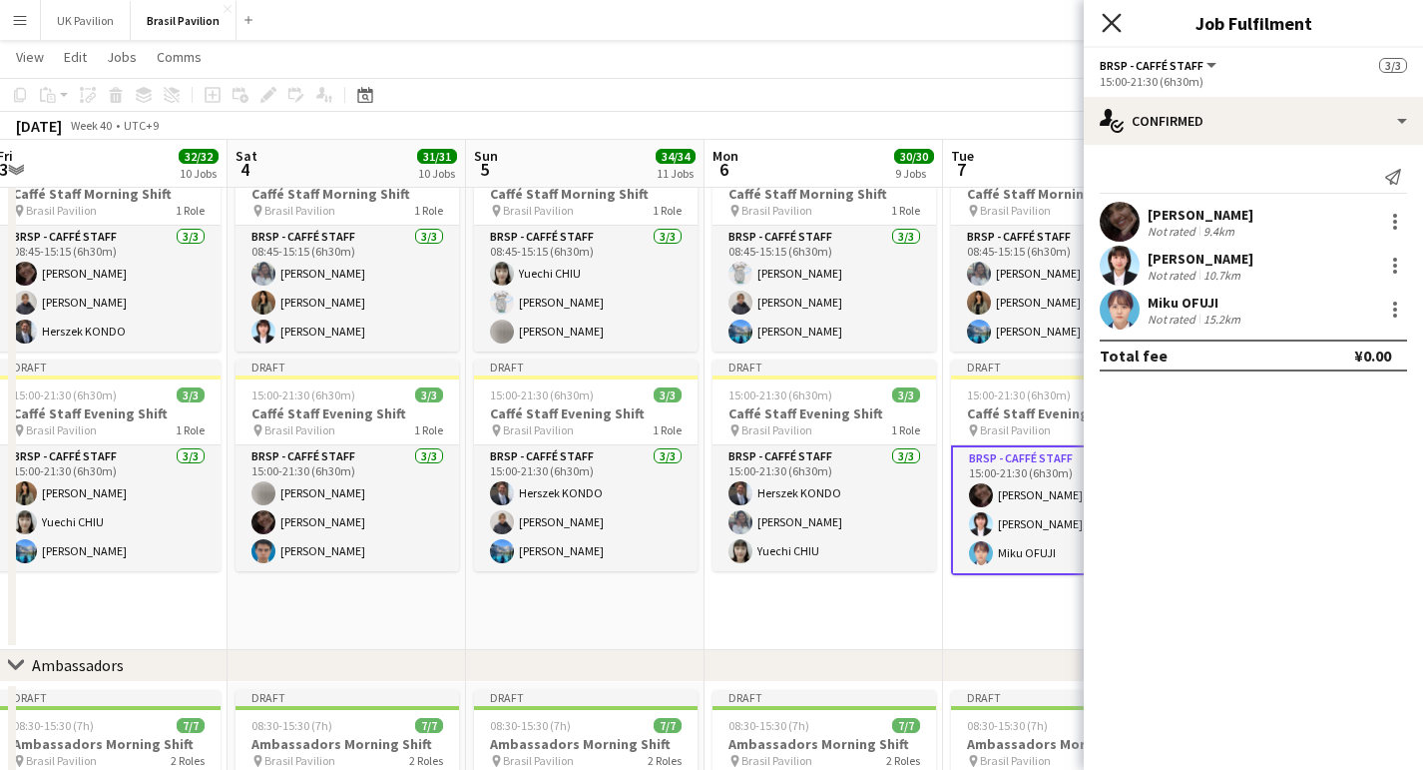
click at [1114, 25] on icon at bounding box center [1111, 22] width 19 height 19
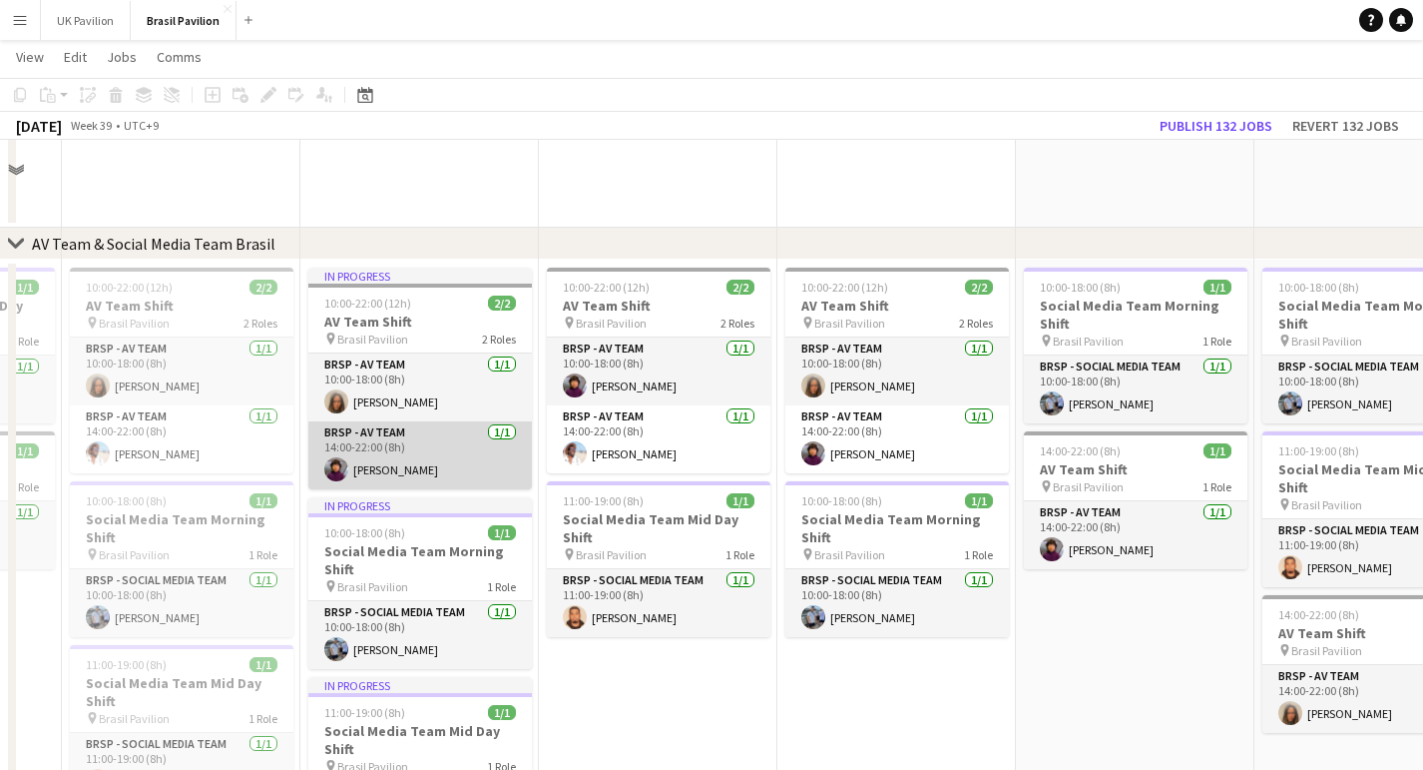
scroll to position [1381, 0]
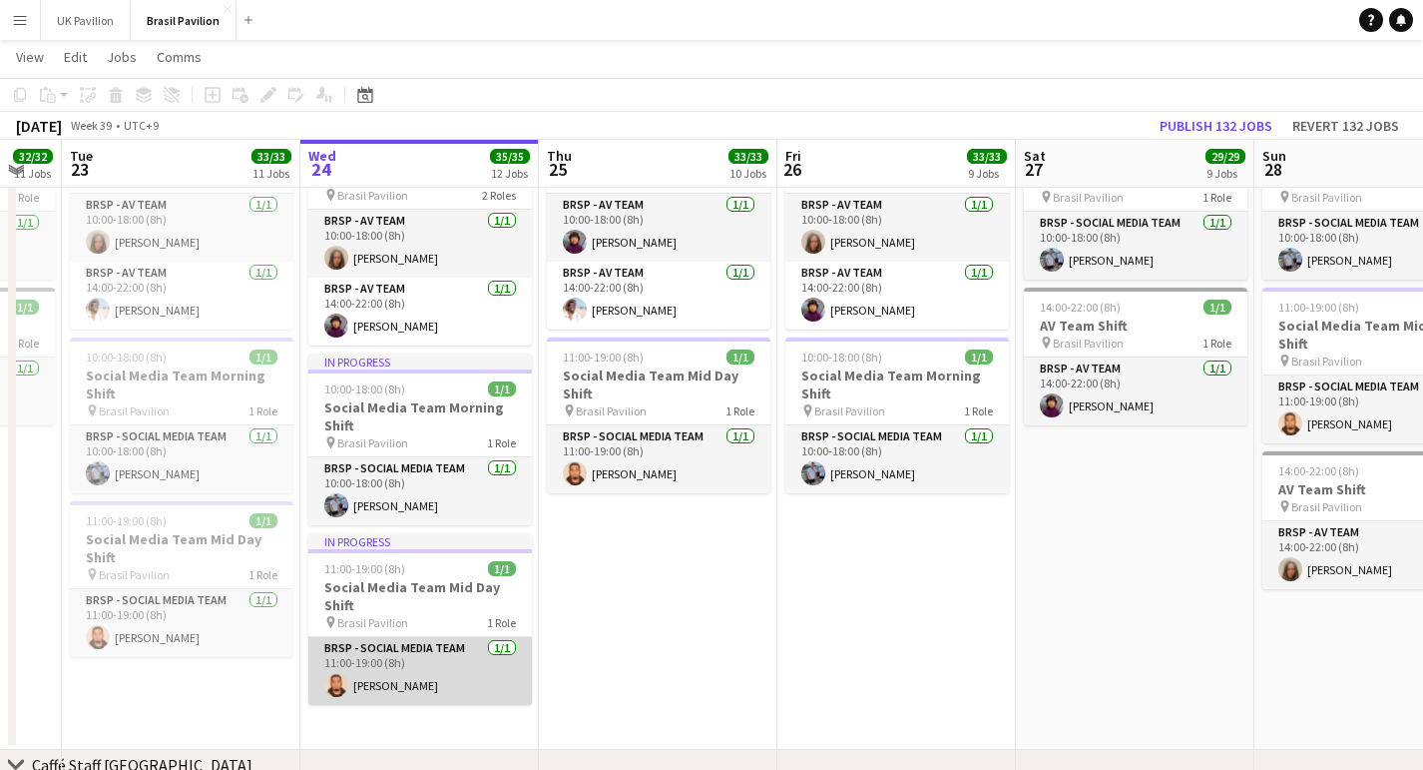
click at [421, 696] on app-card-role "BRSP - Social Media Team [DATE] 11:00-19:00 (8h) [PERSON_NAME]" at bounding box center [420, 671] width 224 height 68
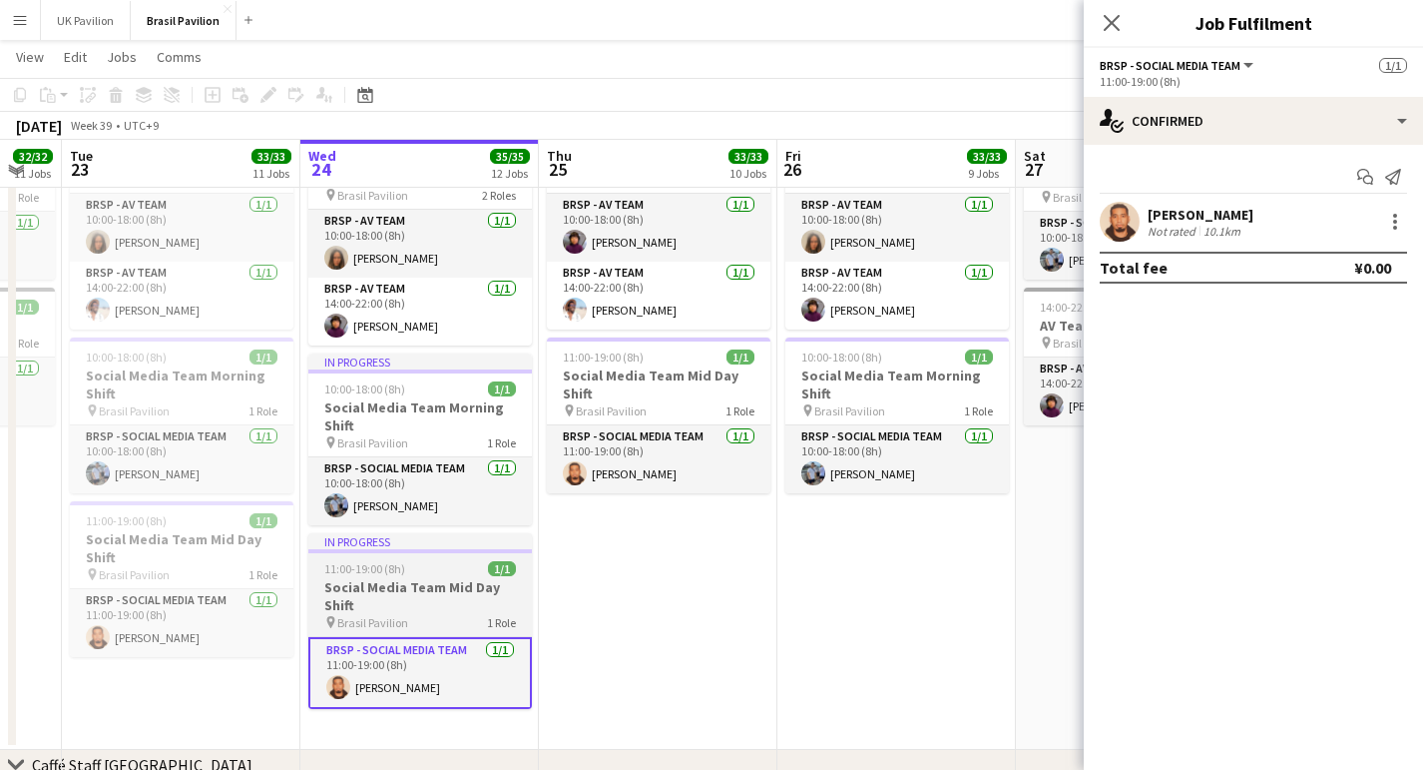
click at [431, 607] on h3 "Social Media Team Mid Day Shift" at bounding box center [420, 596] width 224 height 36
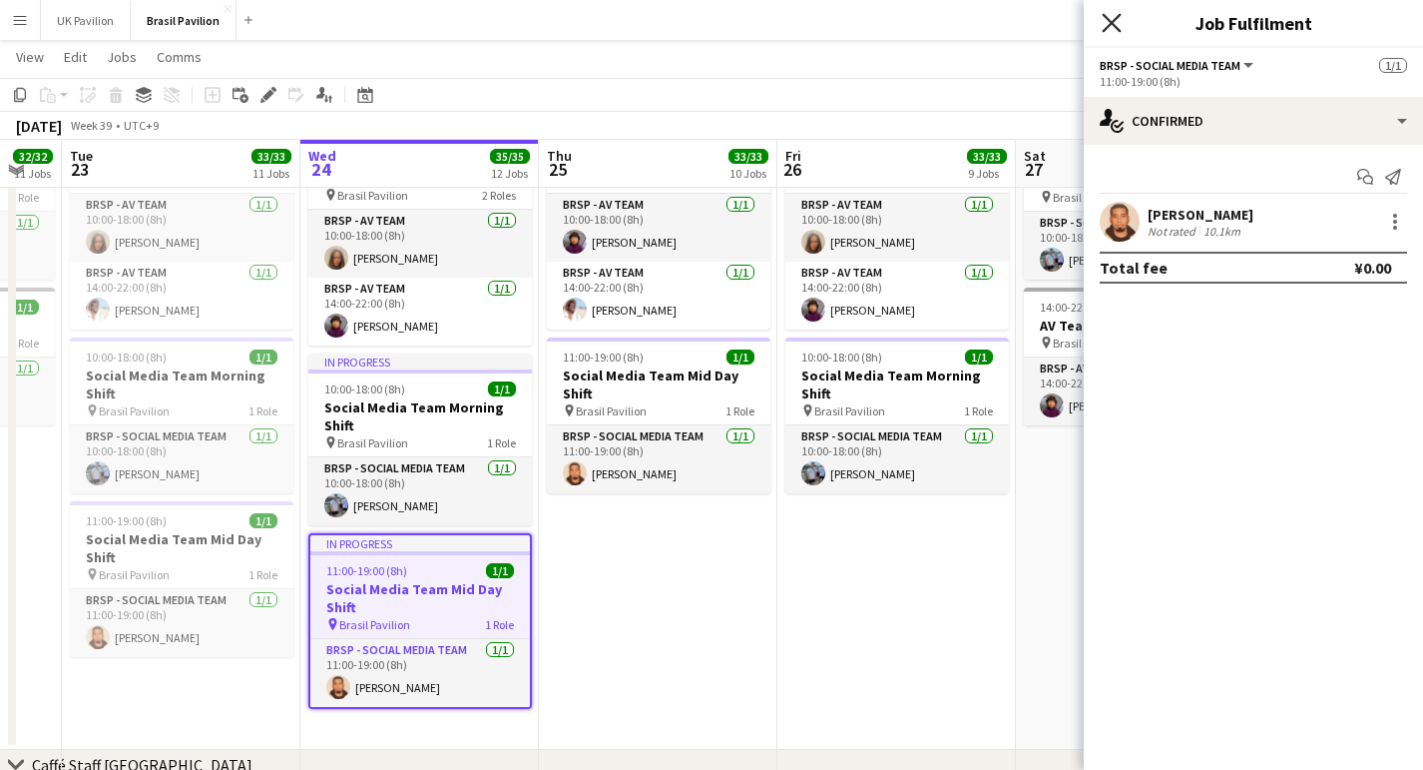
click at [1113, 24] on icon at bounding box center [1111, 22] width 19 height 19
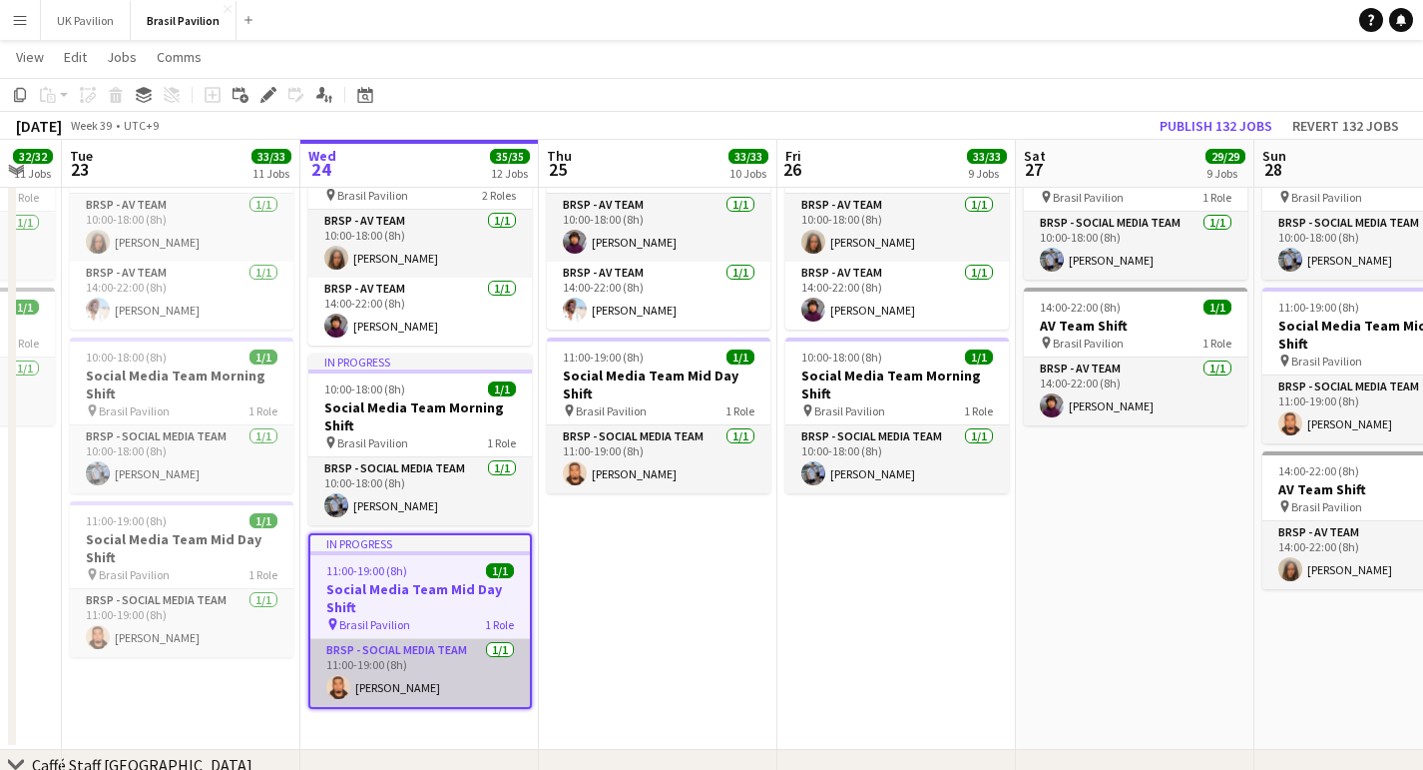
click at [410, 707] on app-card-role "BRSP - Social Media Team [DATE] 11:00-19:00 (8h) [PERSON_NAME]" at bounding box center [420, 673] width 220 height 68
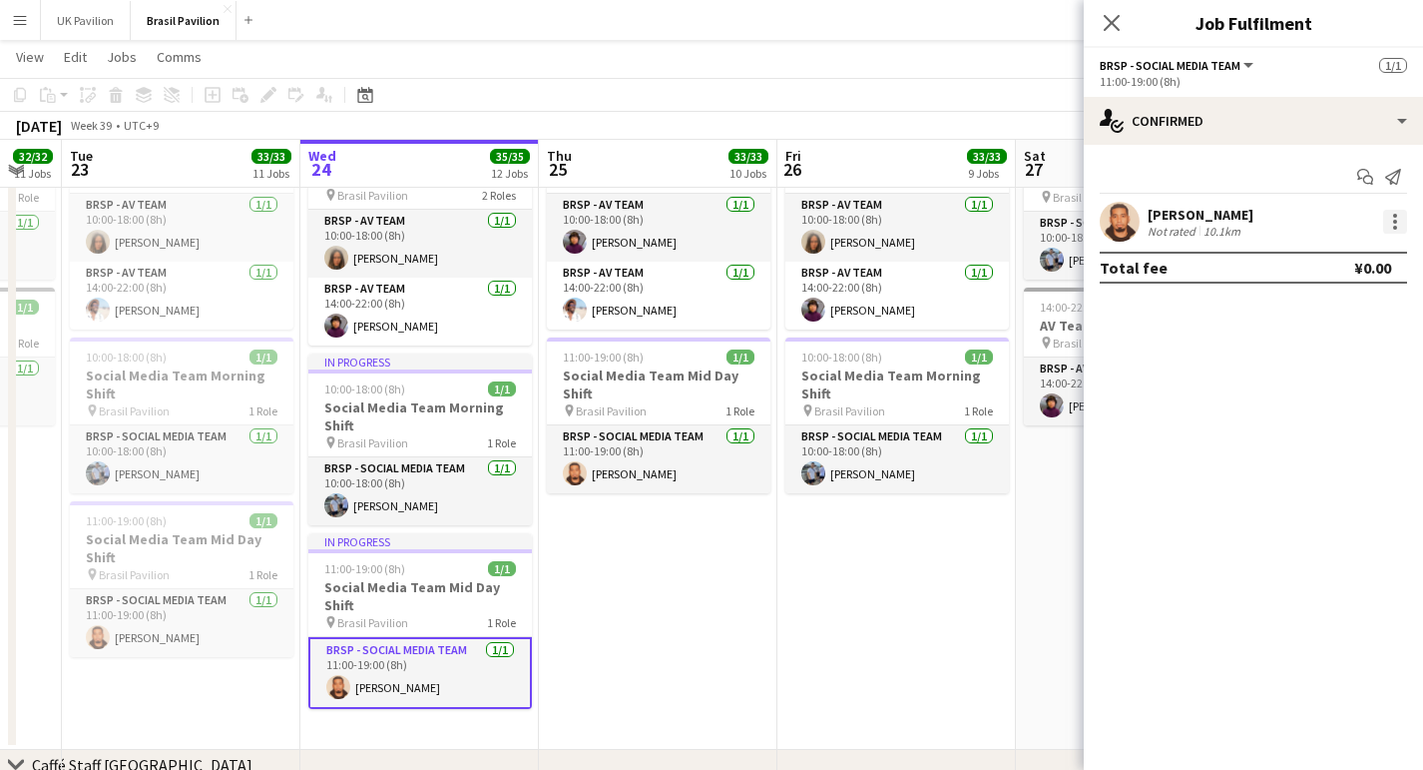
click at [1394, 225] on div at bounding box center [1395, 222] width 24 height 24
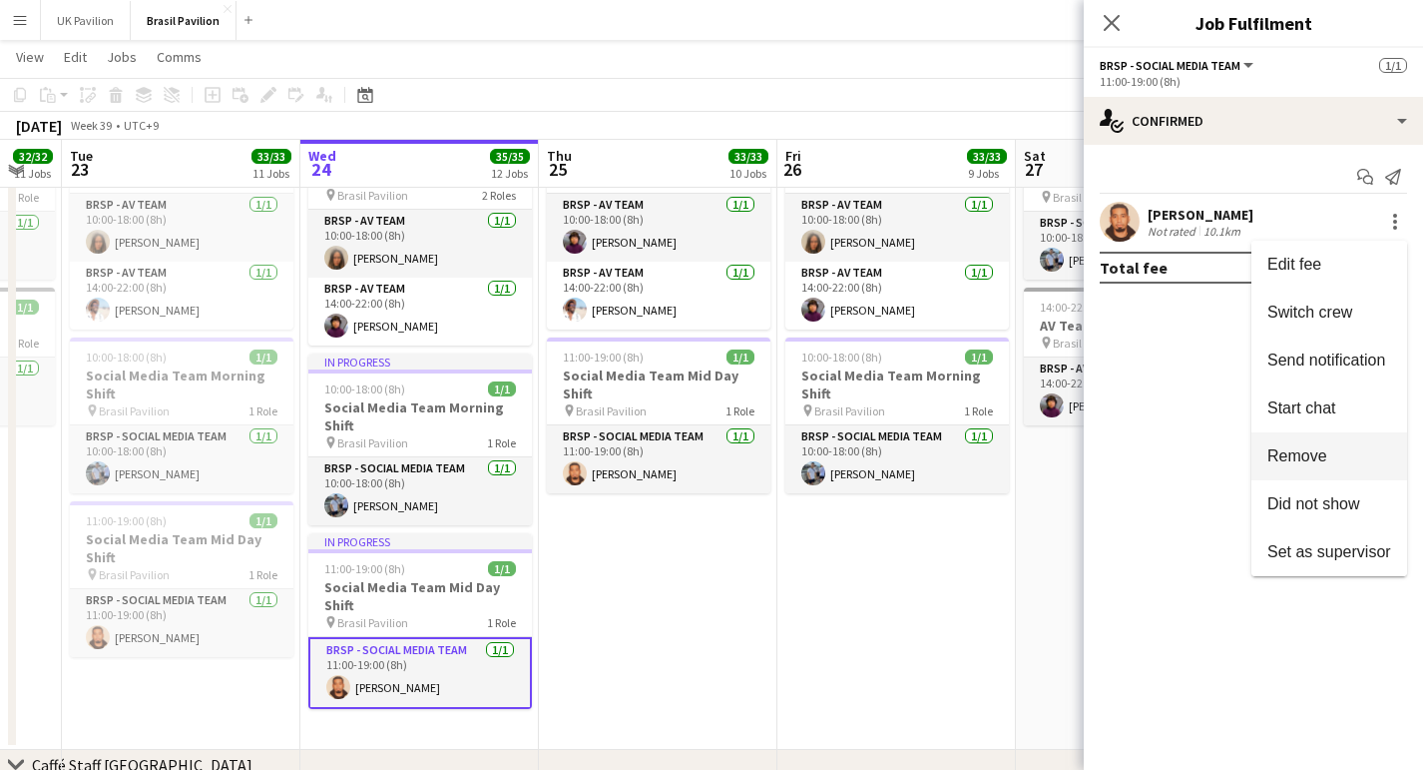
click at [1291, 453] on span "Remove" at bounding box center [1298, 455] width 60 height 17
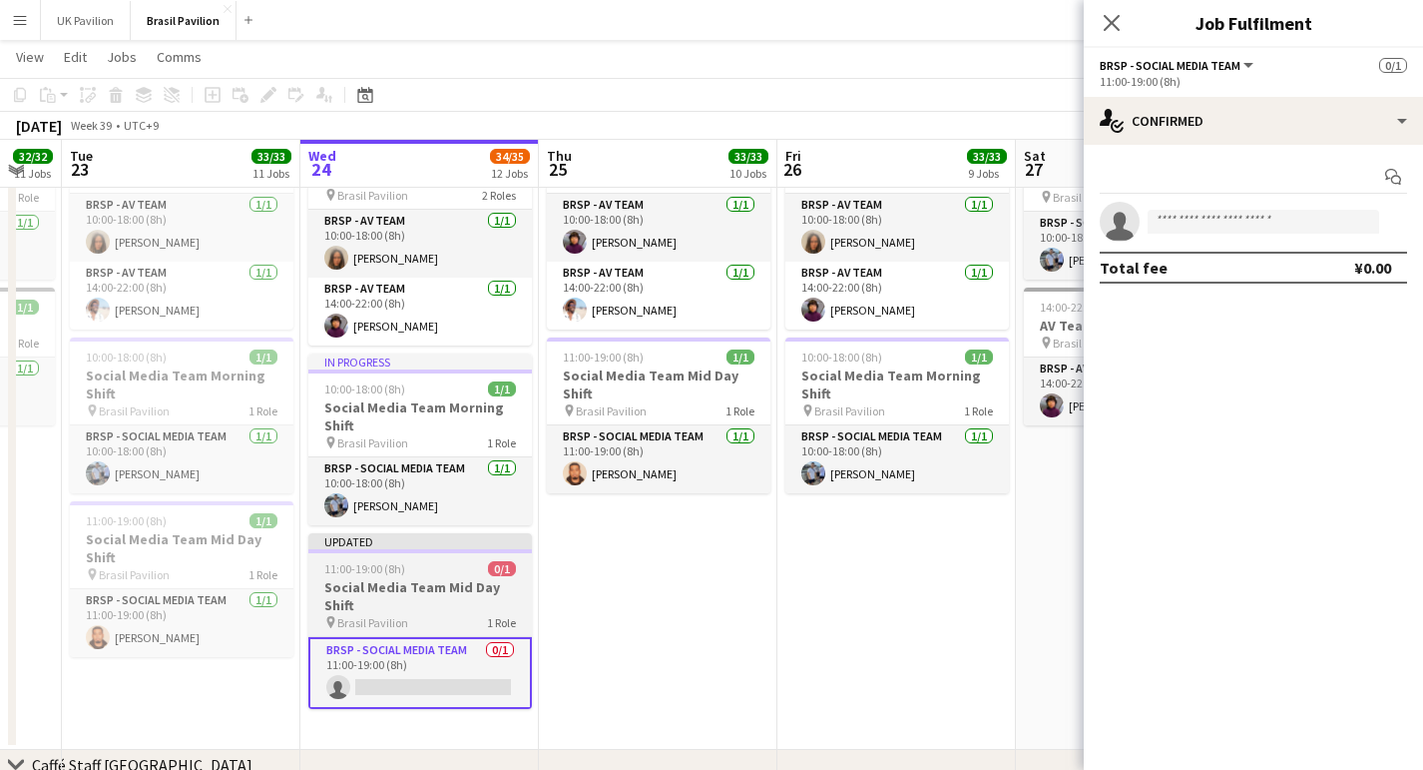
click at [429, 611] on h3 "Social Media Team Mid Day Shift" at bounding box center [420, 596] width 224 height 36
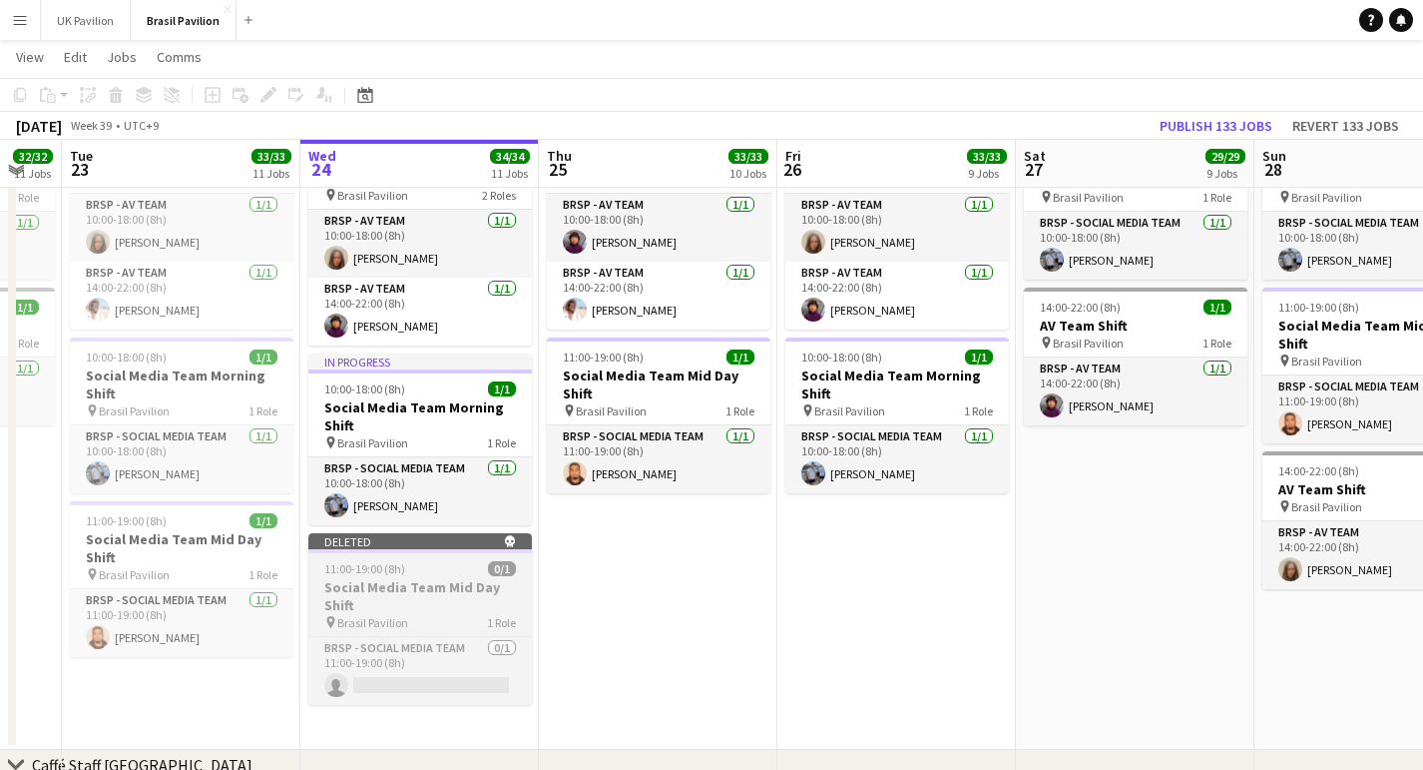
click at [397, 614] on h3 "Social Media Team Mid Day Shift" at bounding box center [420, 596] width 224 height 36
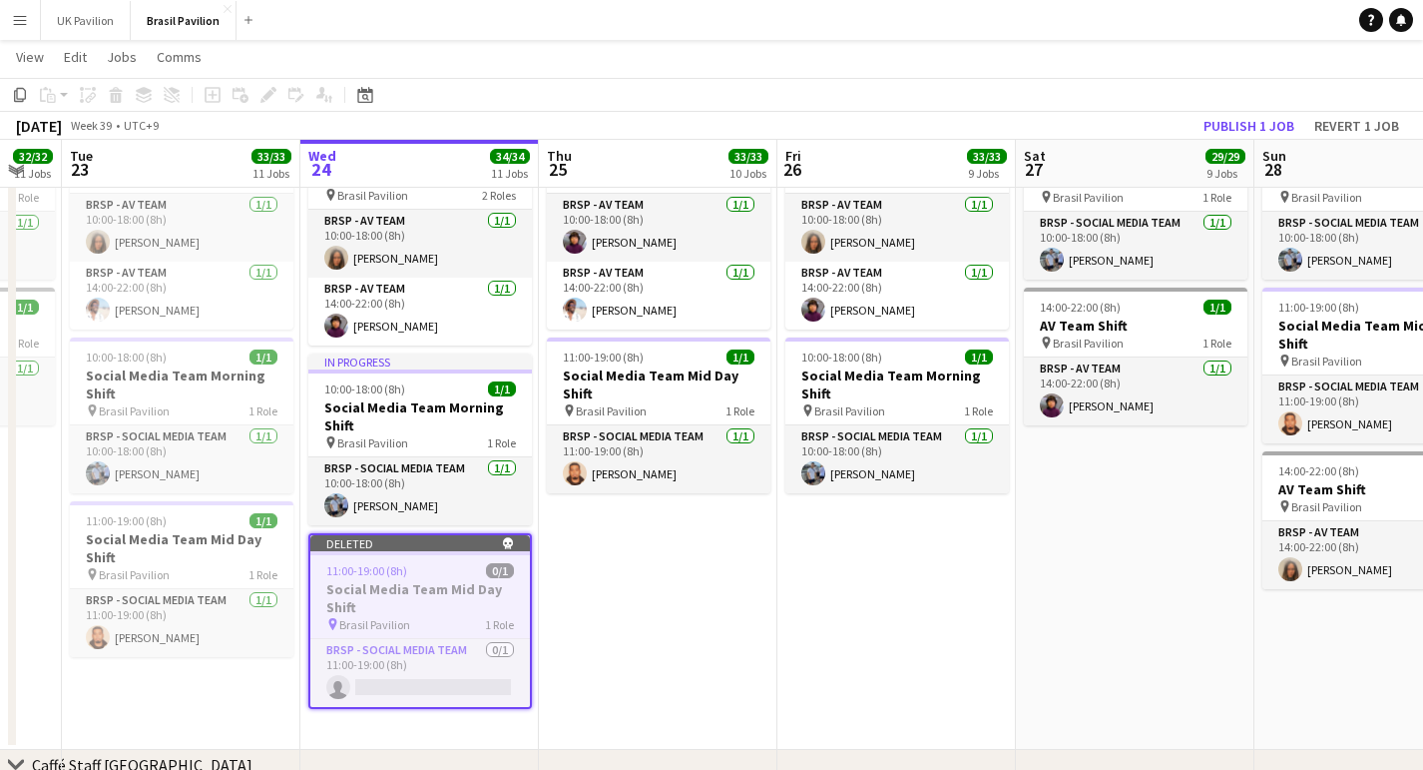
click at [1202, 127] on button "Publish 1 job" at bounding box center [1249, 126] width 107 height 26
